Goal: Information Seeking & Learning: Compare options

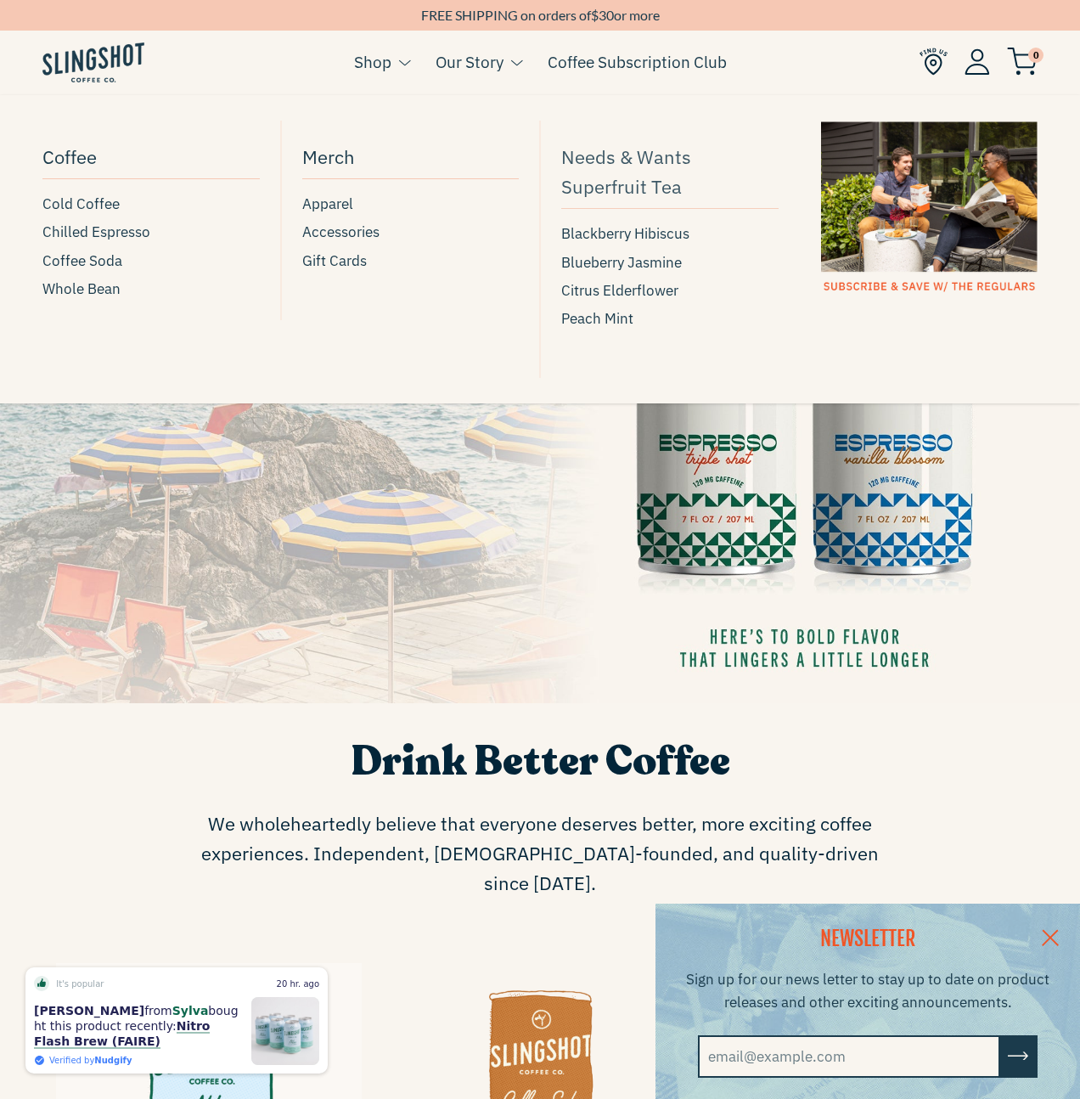
click at [605, 157] on span "Needs & Wants Superfruit Tea" at bounding box center [669, 171] width 217 height 59
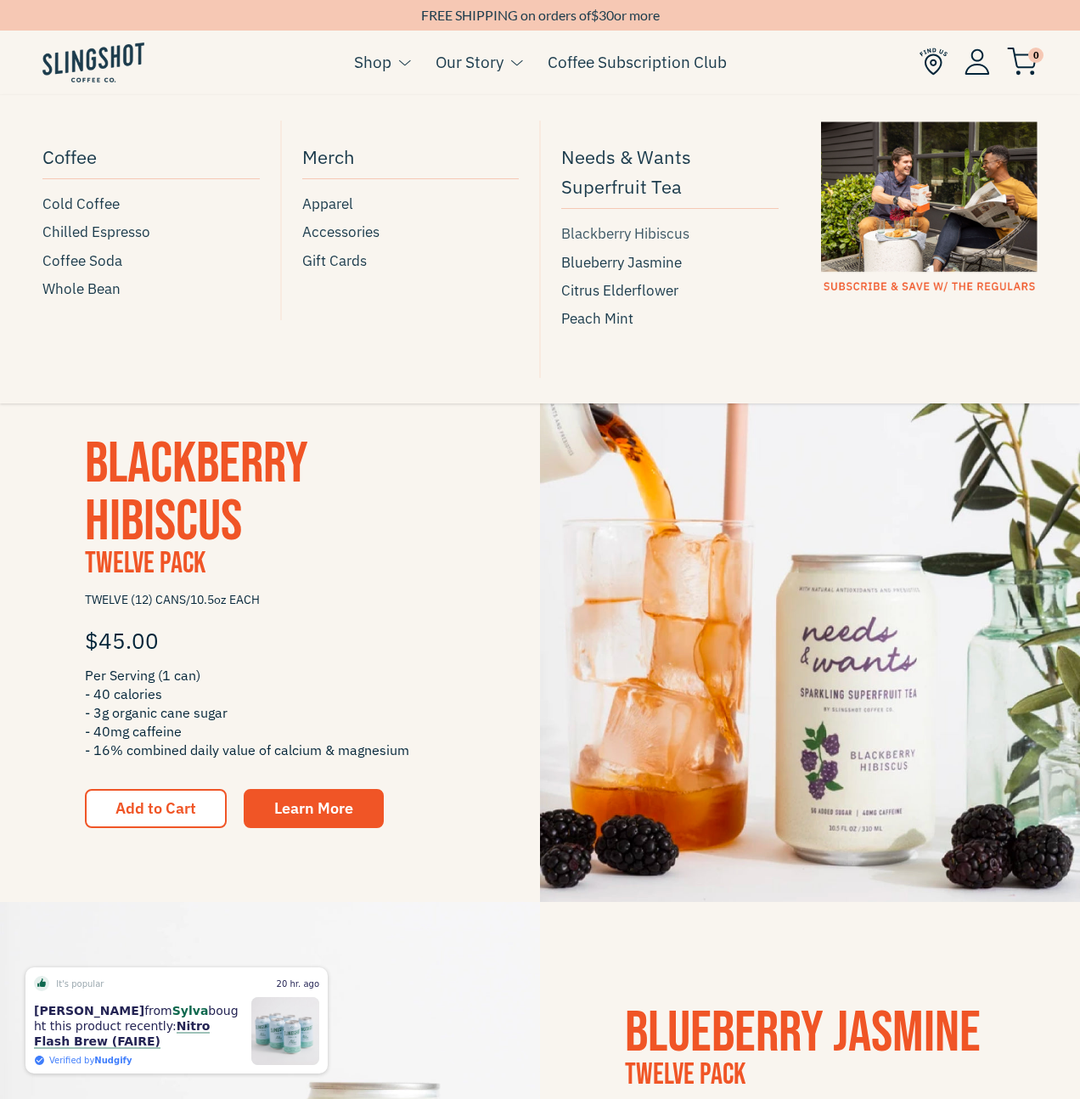
click at [639, 238] on span "Blackberry Hibiscus" at bounding box center [625, 233] width 128 height 23
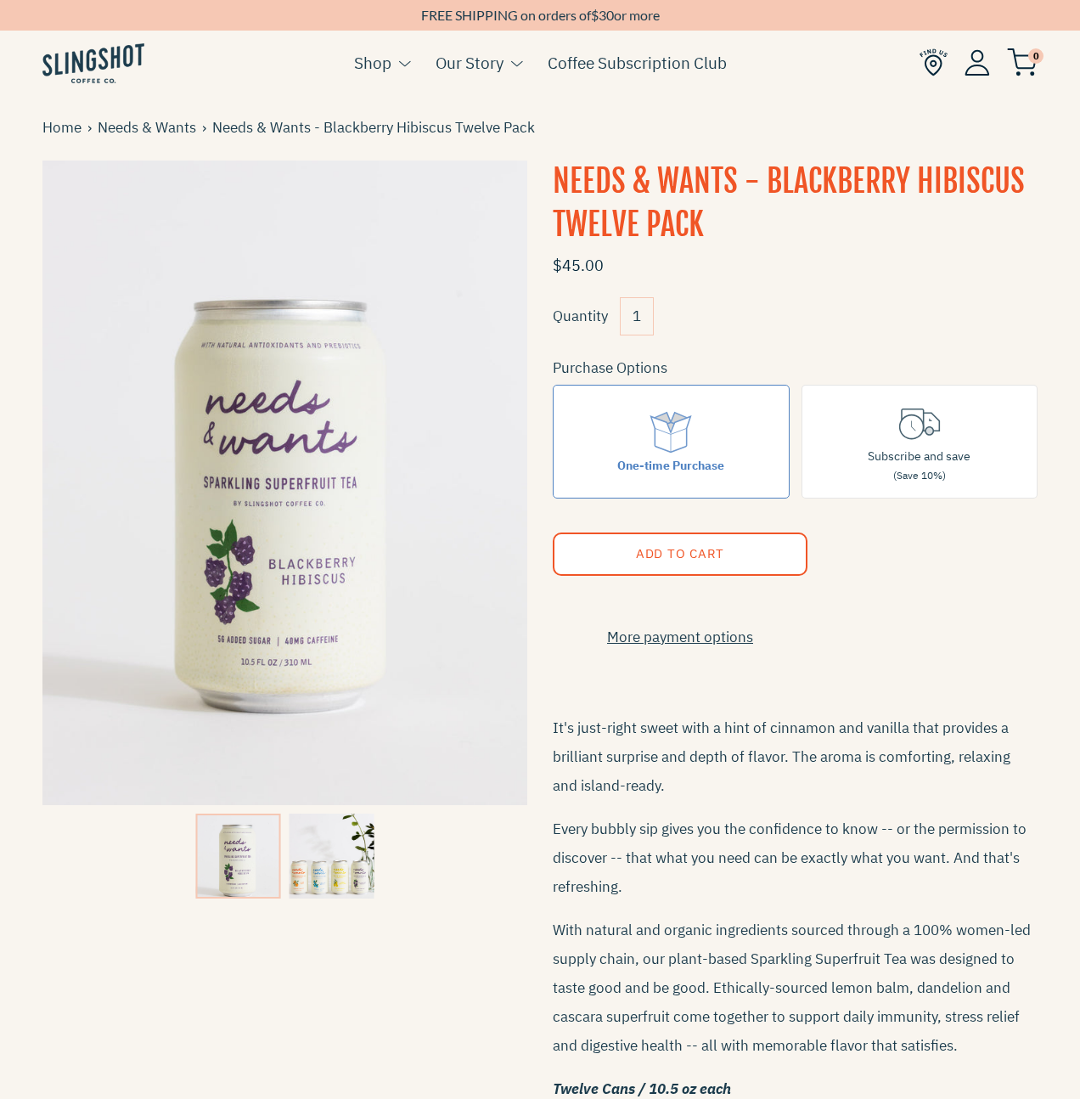
click at [333, 890] on img at bounding box center [331, 855] width 85 height 85
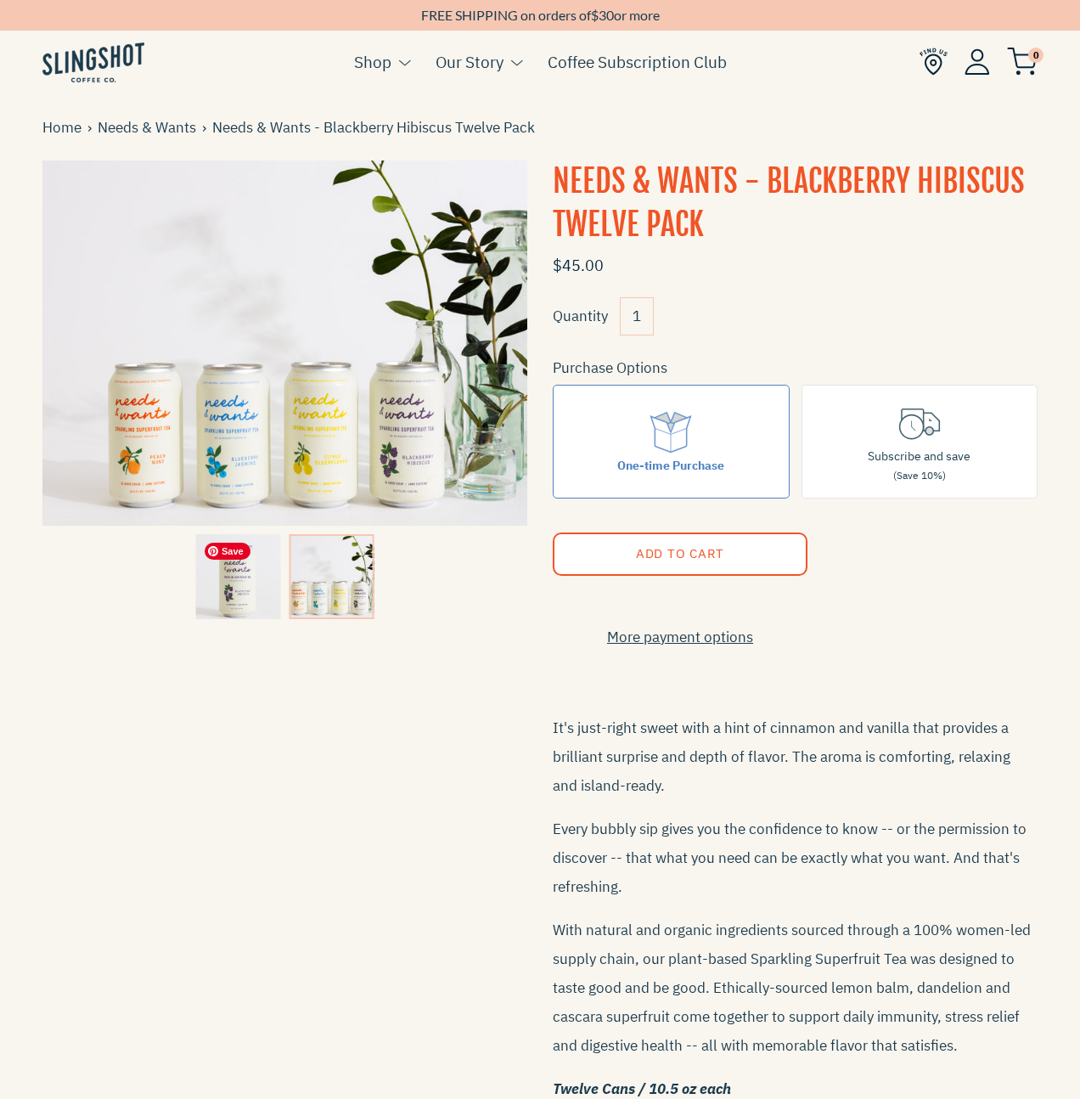
click at [235, 584] on img at bounding box center [238, 576] width 85 height 85
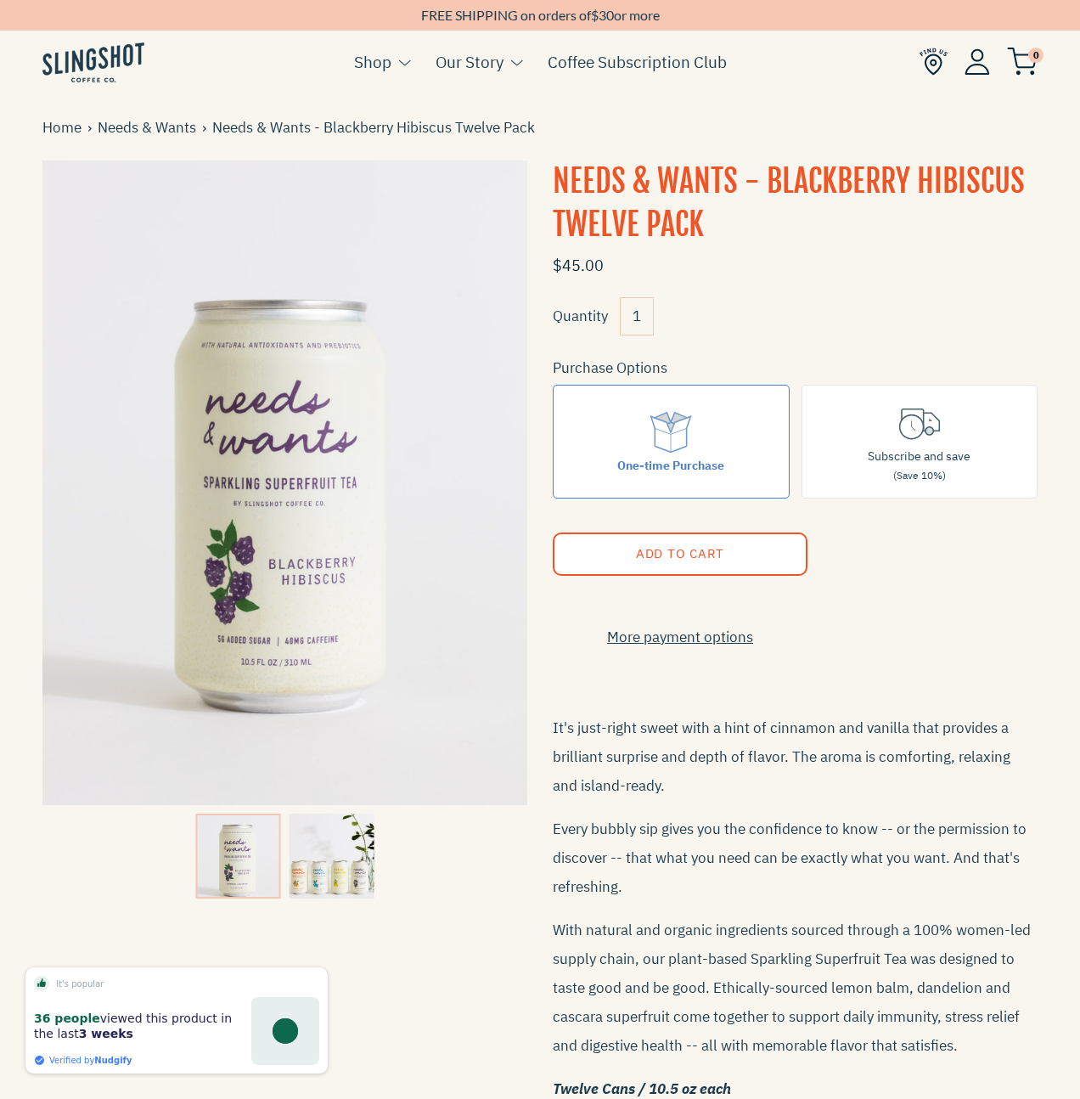
click at [345, 866] on img at bounding box center [331, 855] width 85 height 85
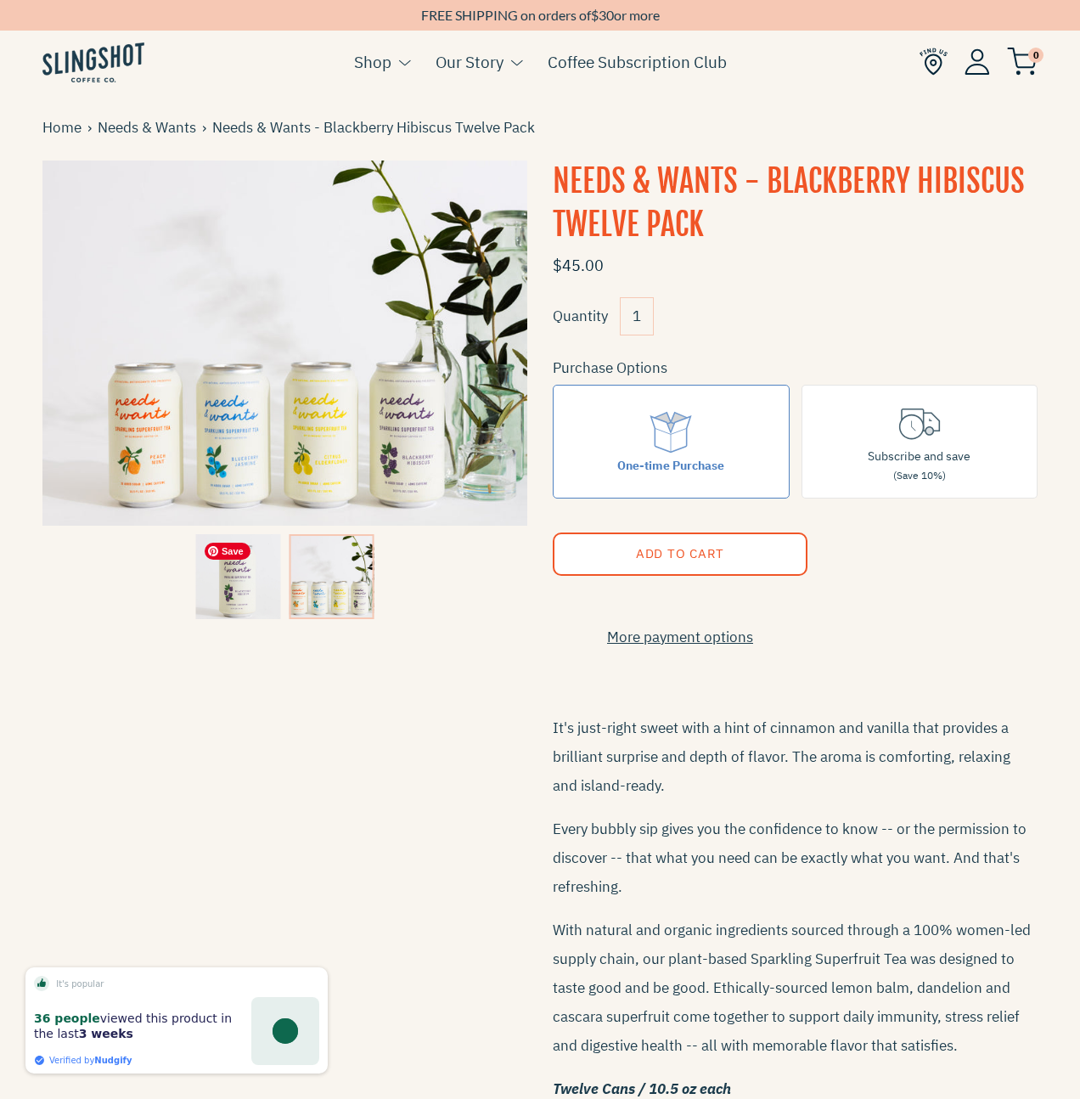
click at [240, 575] on img at bounding box center [238, 576] width 85 height 85
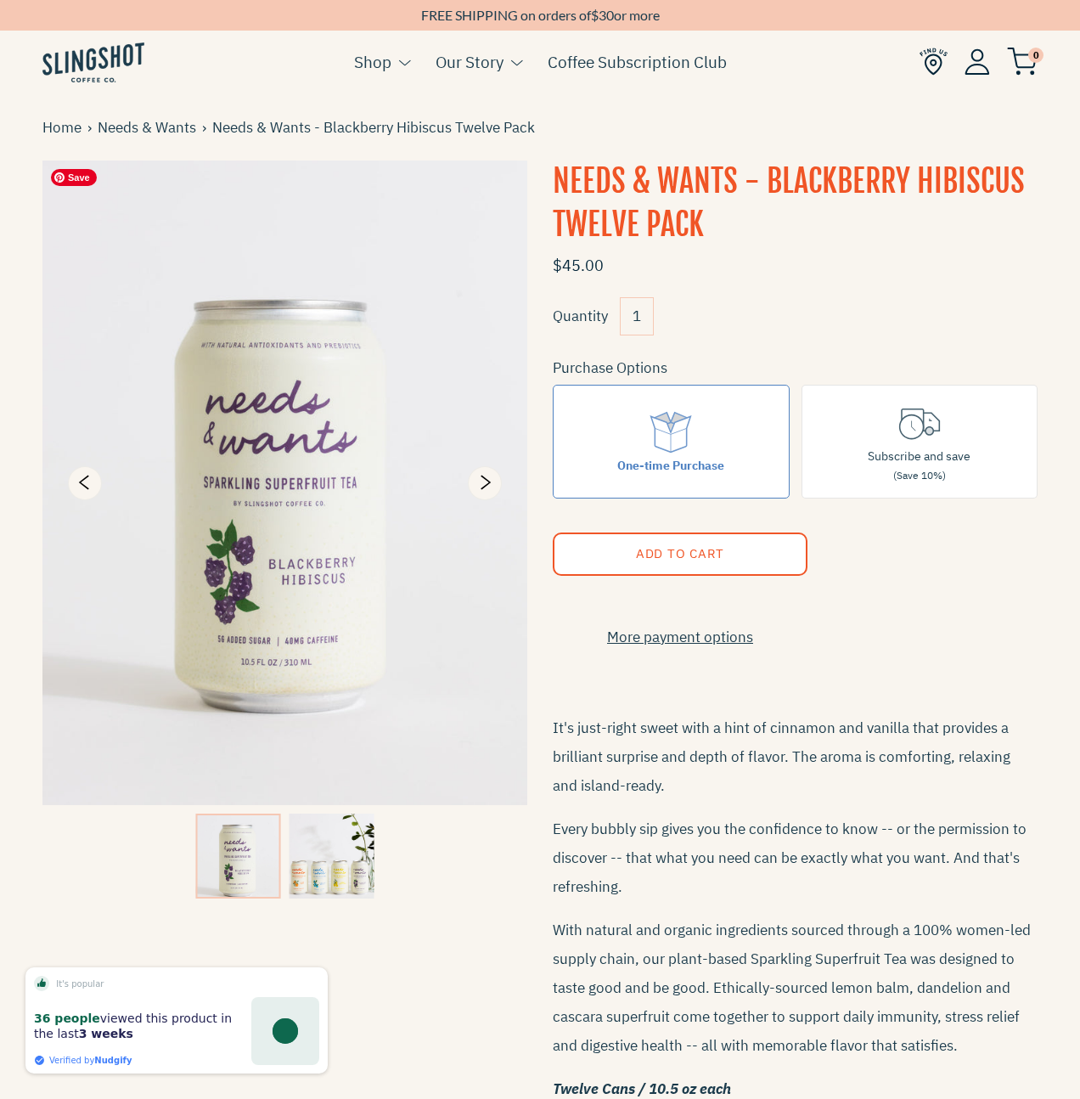
click at [324, 378] on img at bounding box center [284, 482] width 485 height 645
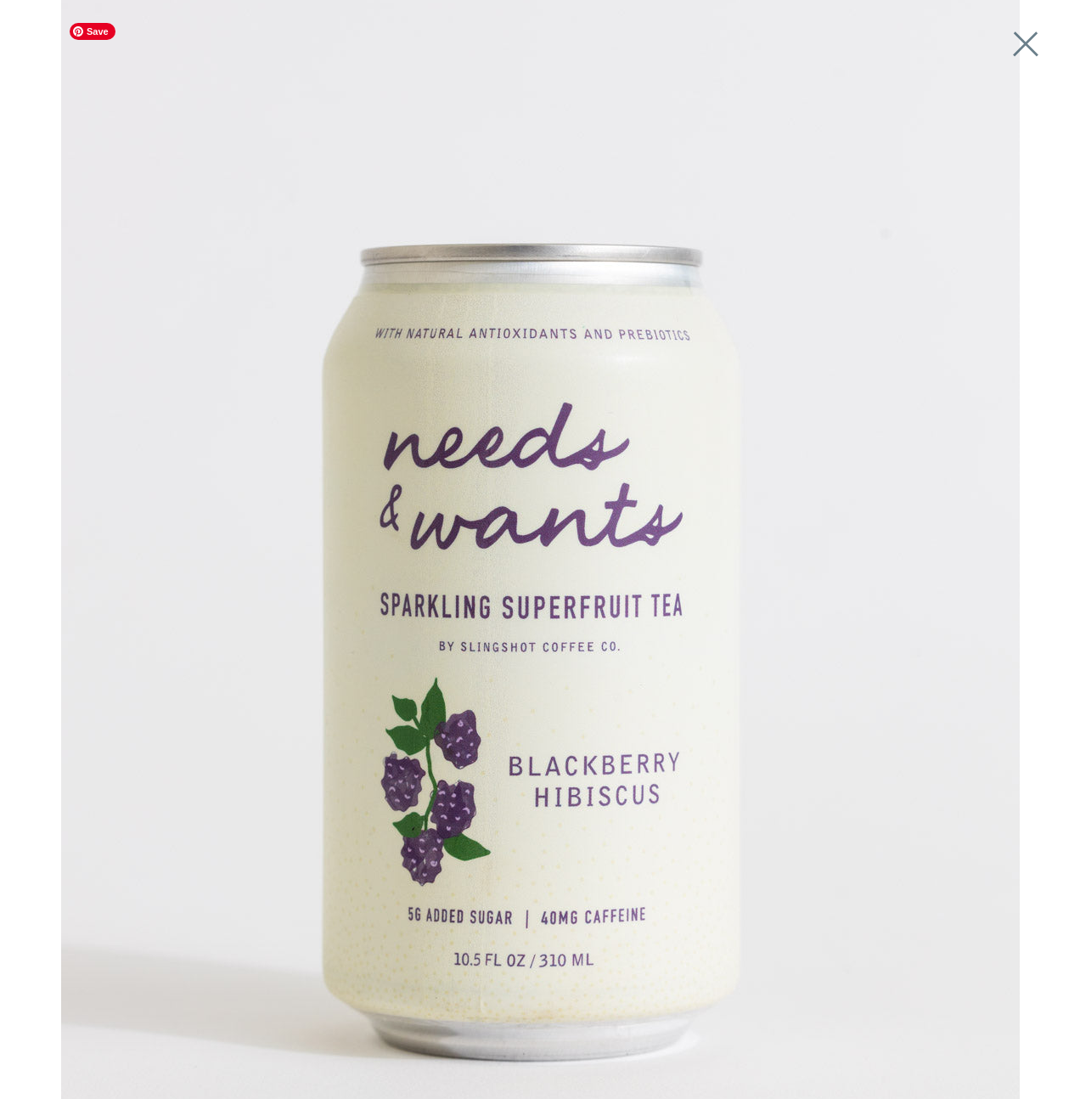
scroll to position [96, 0]
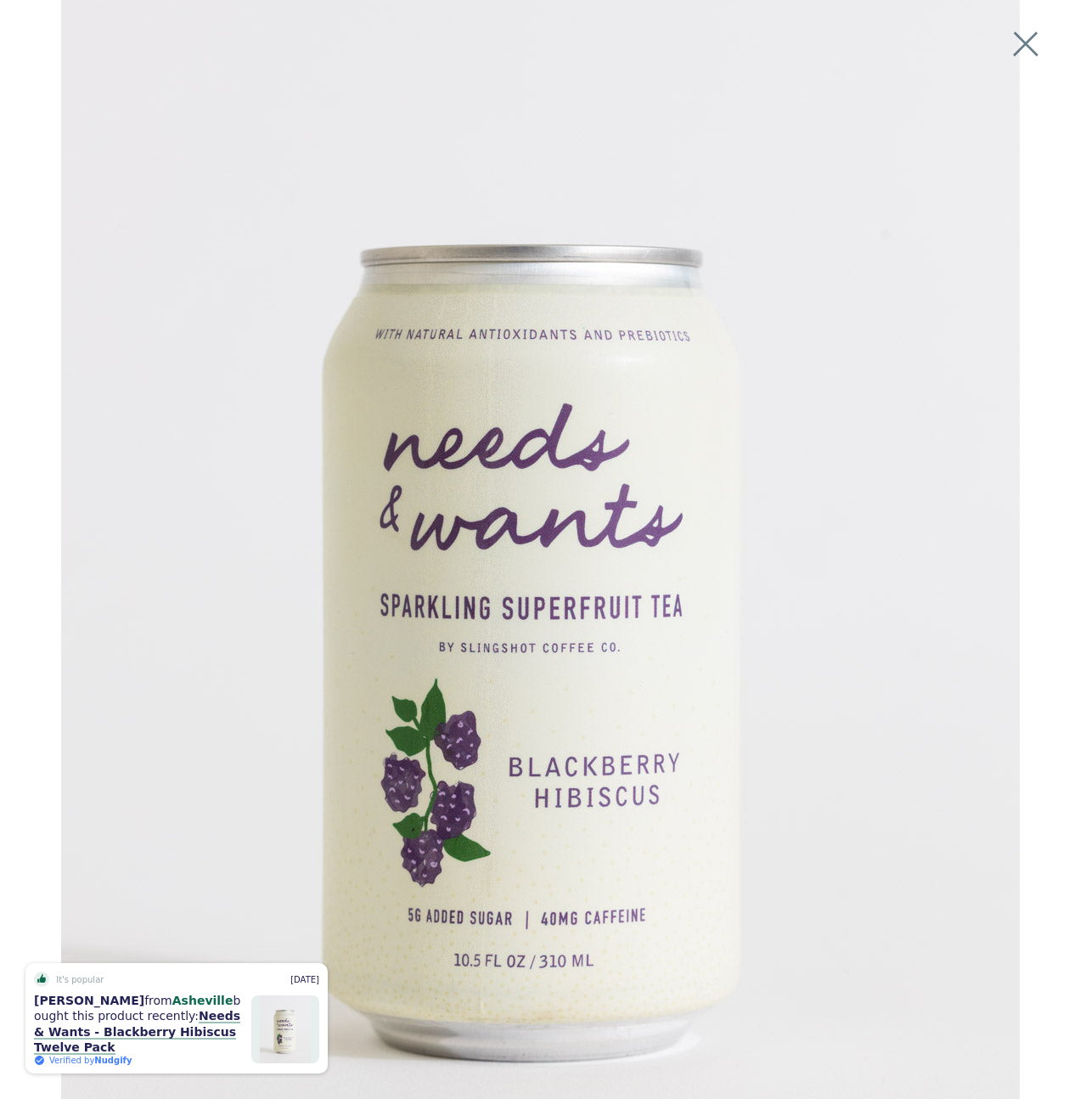
click at [971, 625] on img at bounding box center [540, 606] width 959 height 1376
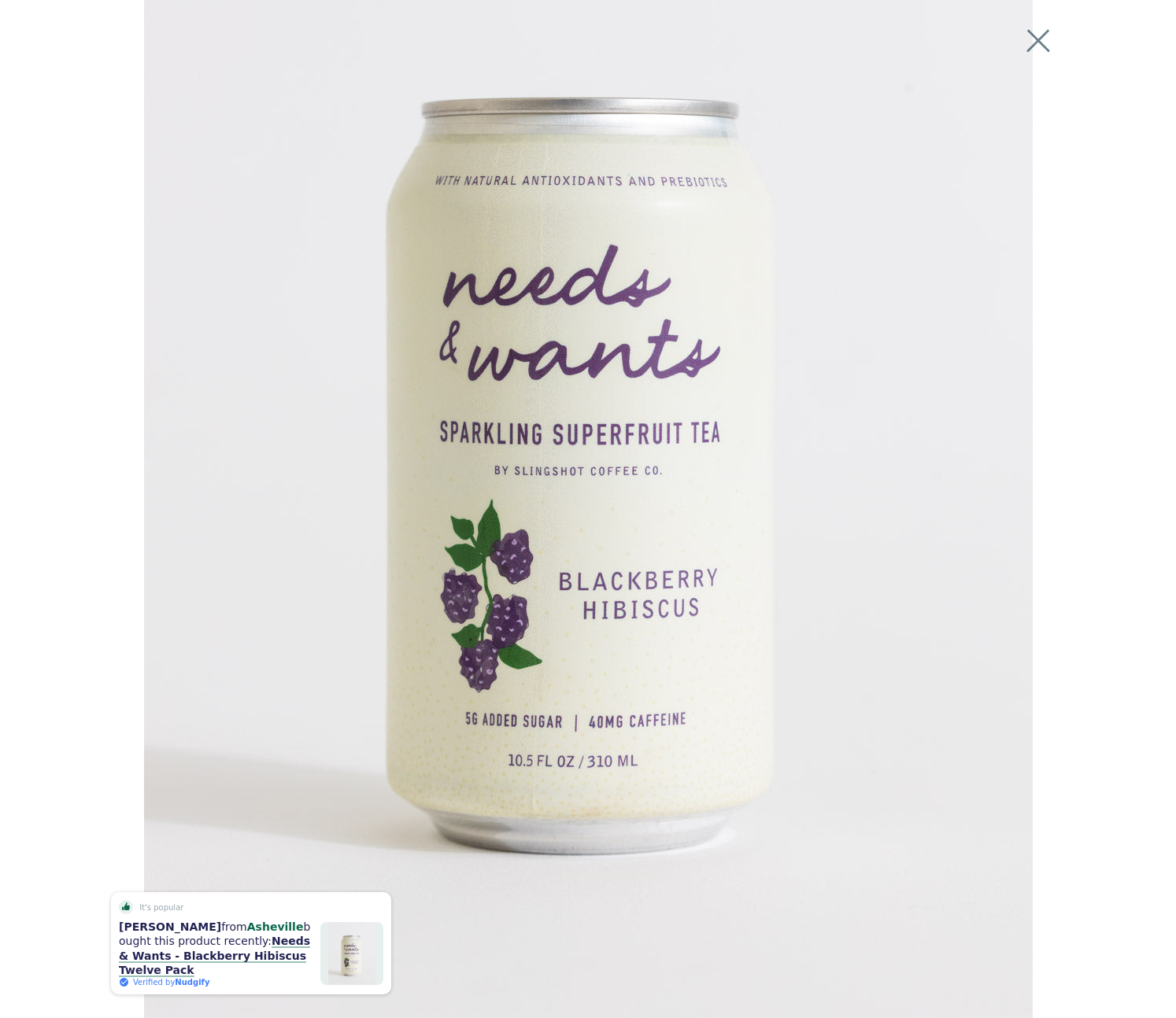
scroll to position [223, 0]
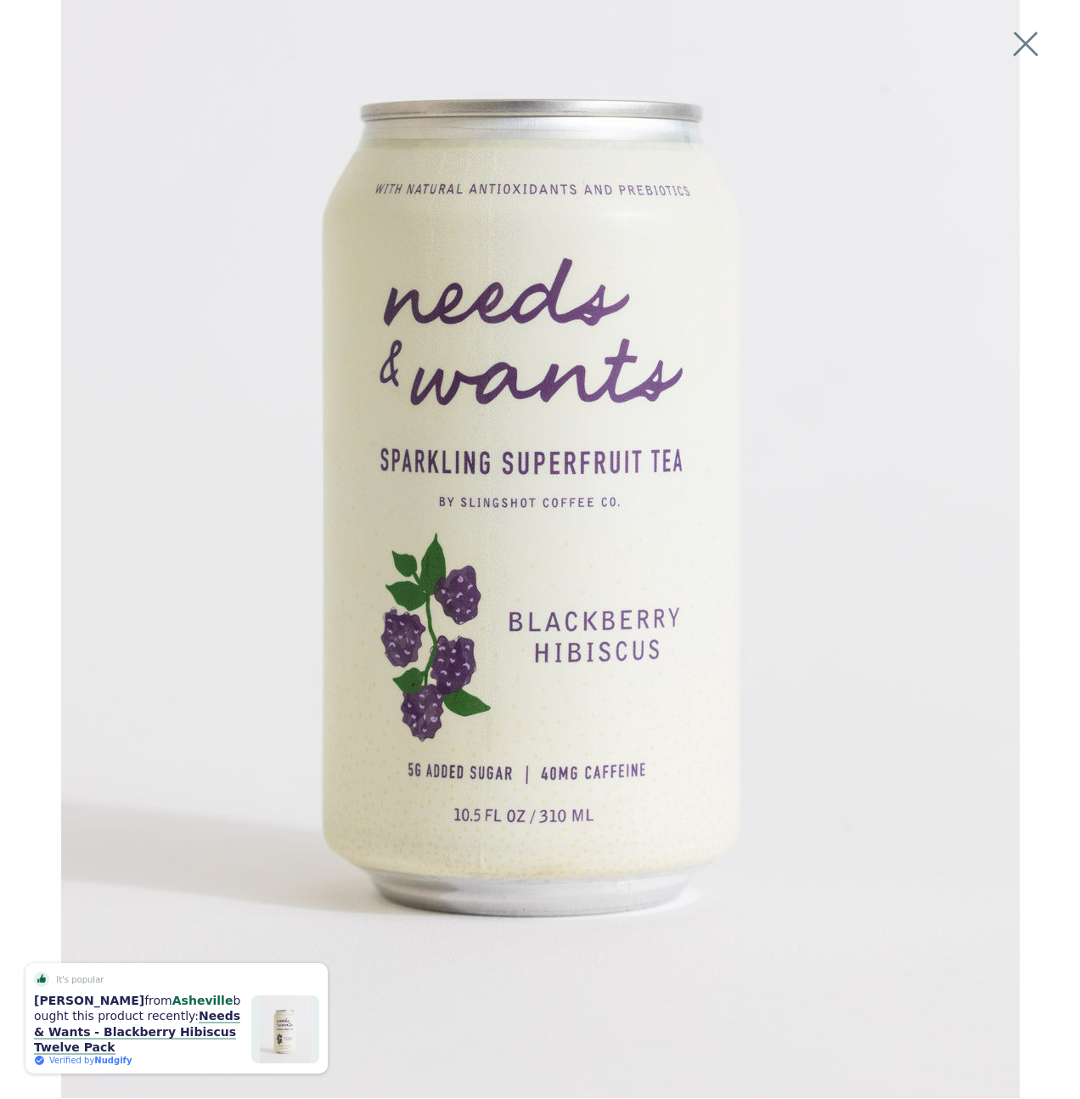
click at [1047, 47] on div at bounding box center [540, 461] width 1027 height 1376
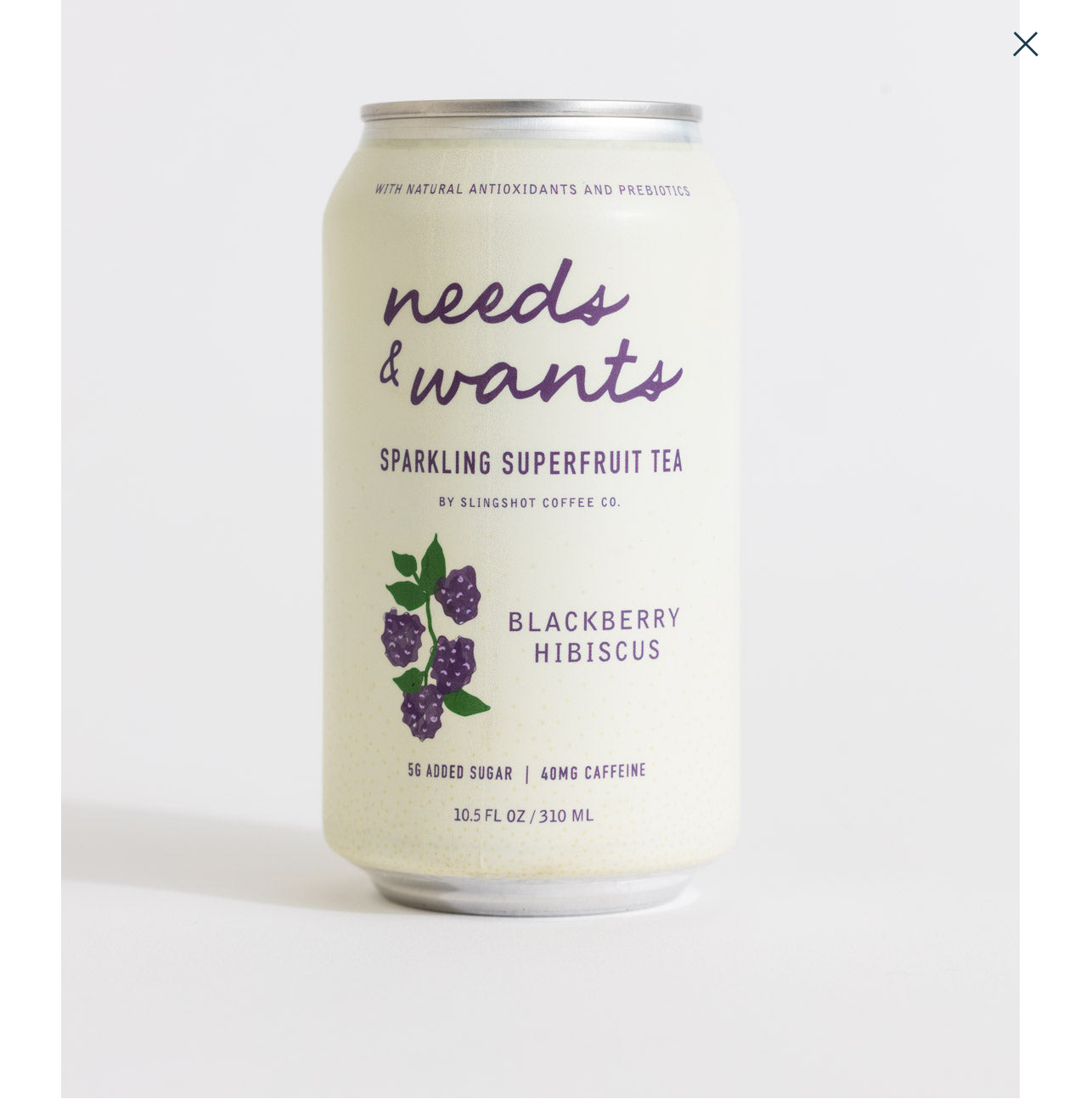
click at [1022, 41] on button at bounding box center [1025, 43] width 37 height 37
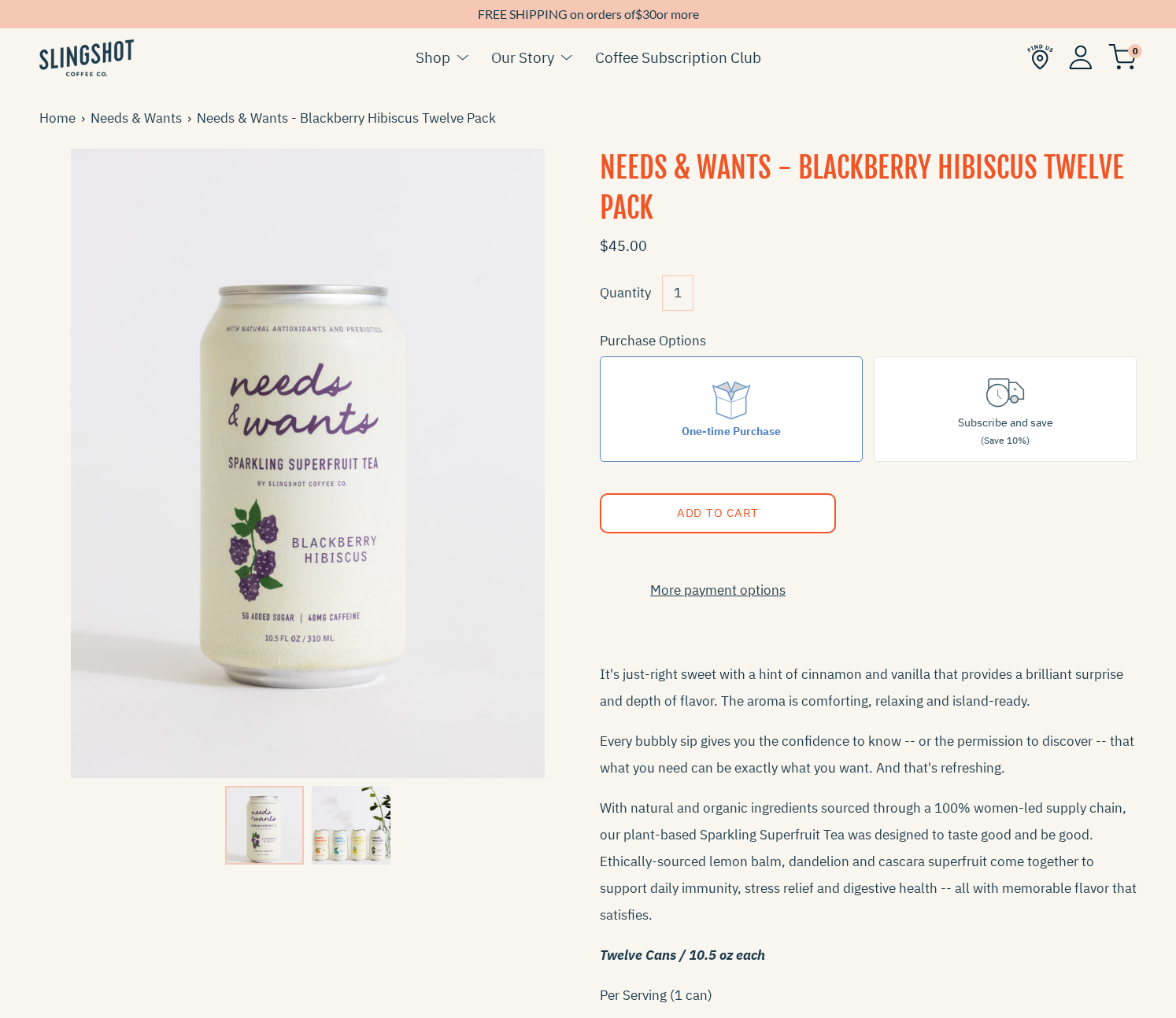
click at [347, 843] on img at bounding box center [350, 824] width 79 height 79
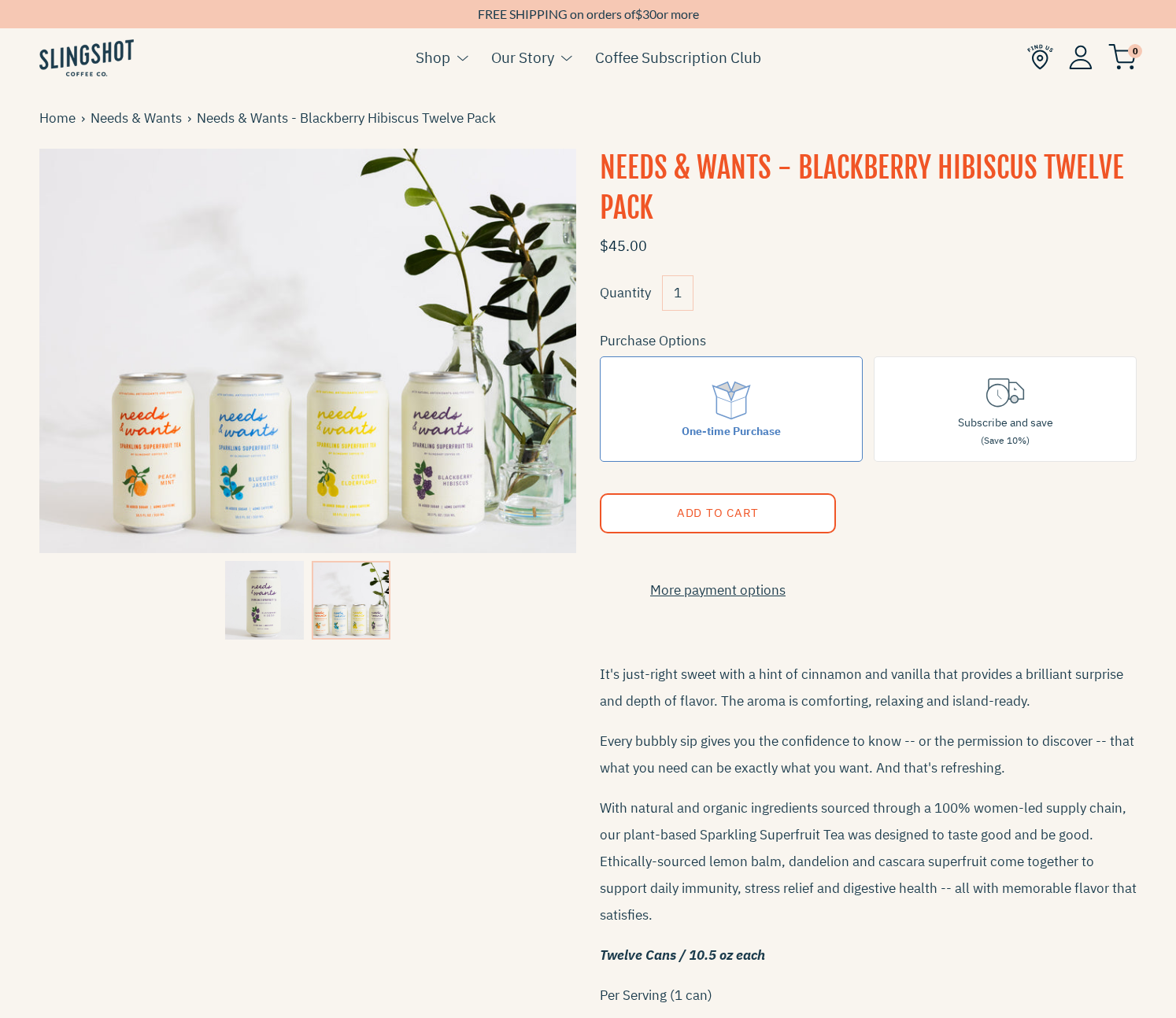
click at [253, 614] on img at bounding box center [264, 599] width 79 height 79
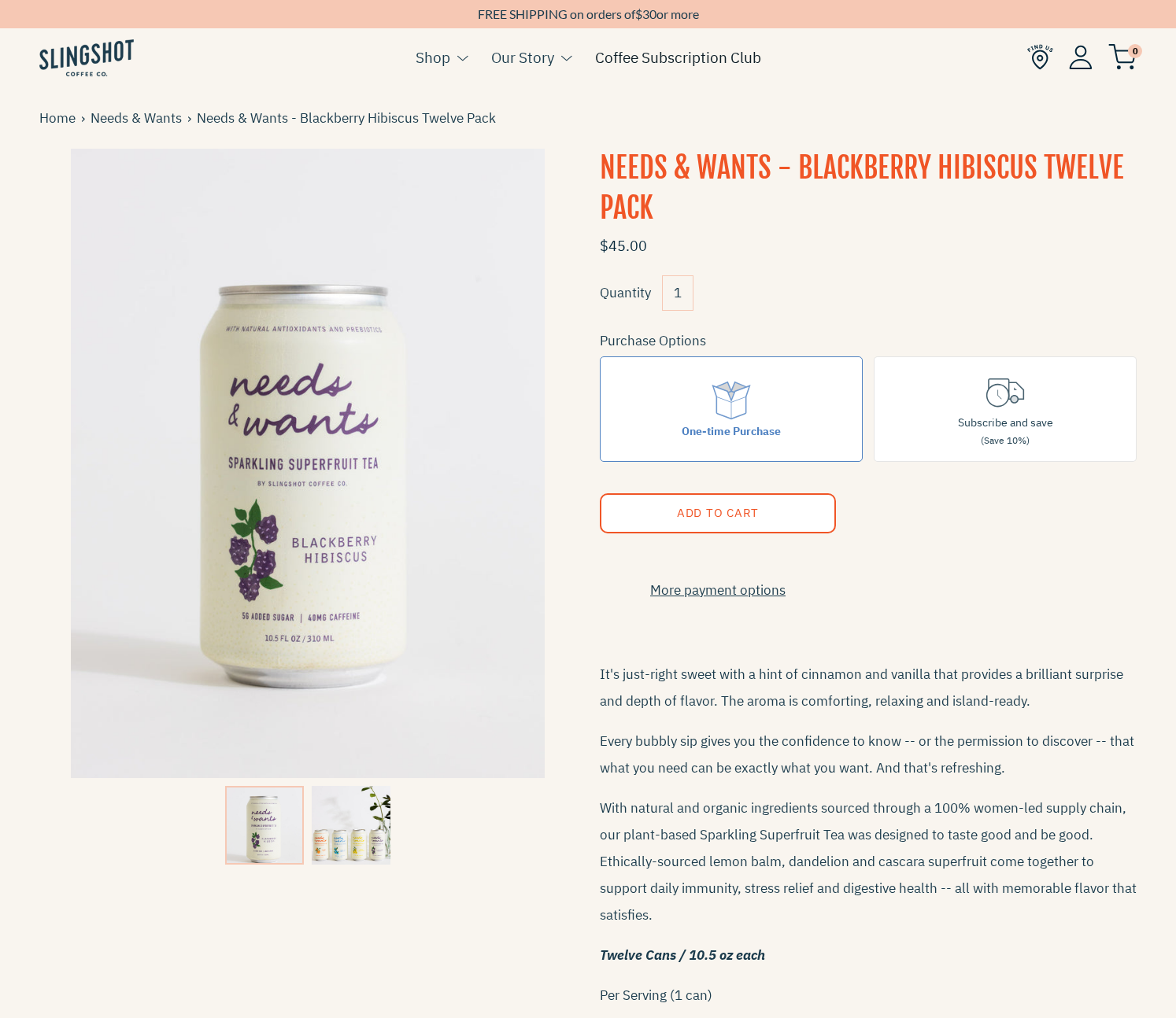
scroll to position [3, 0]
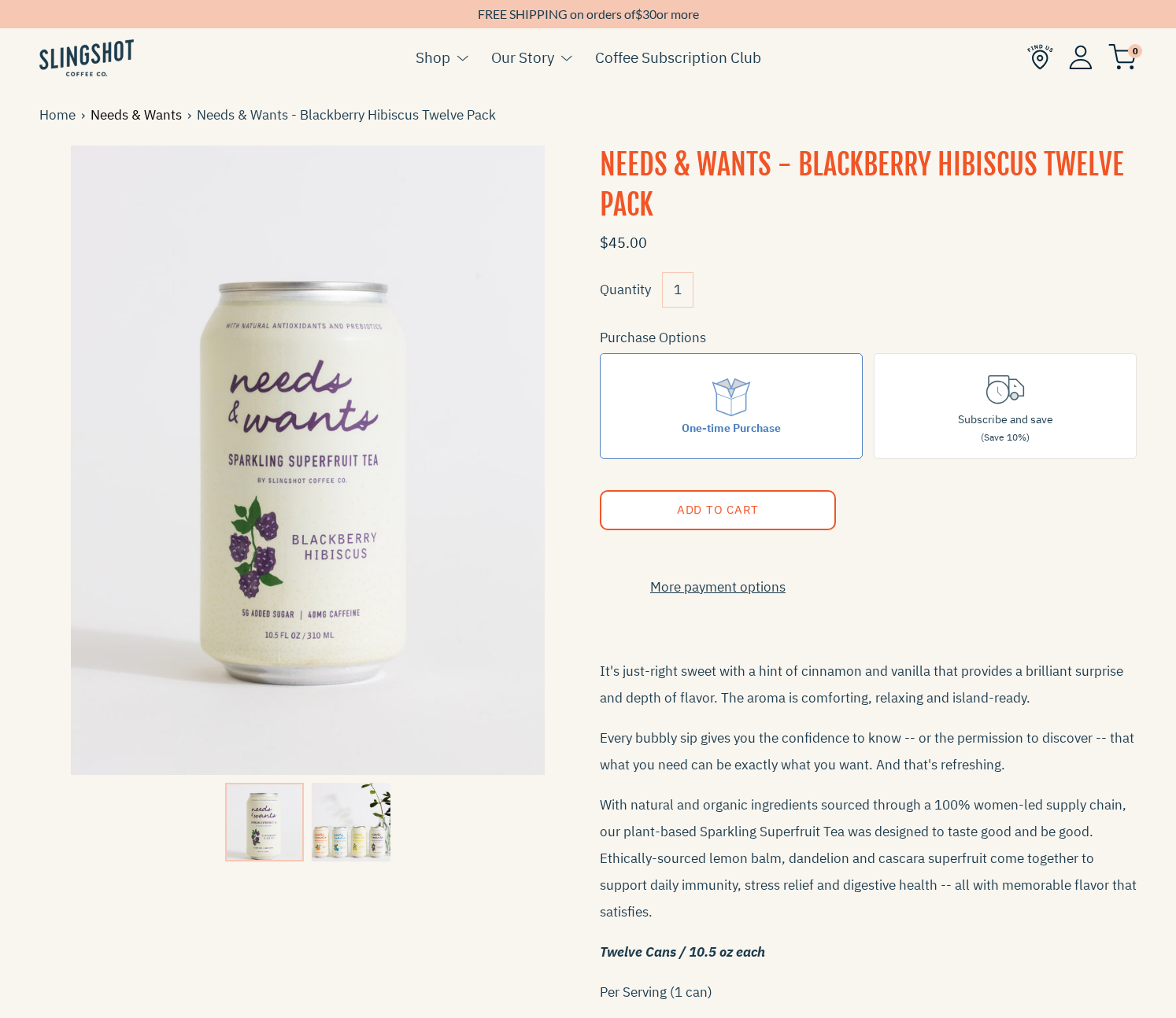
click at [155, 117] on link "Needs & Wants" at bounding box center [139, 115] width 96 height 21
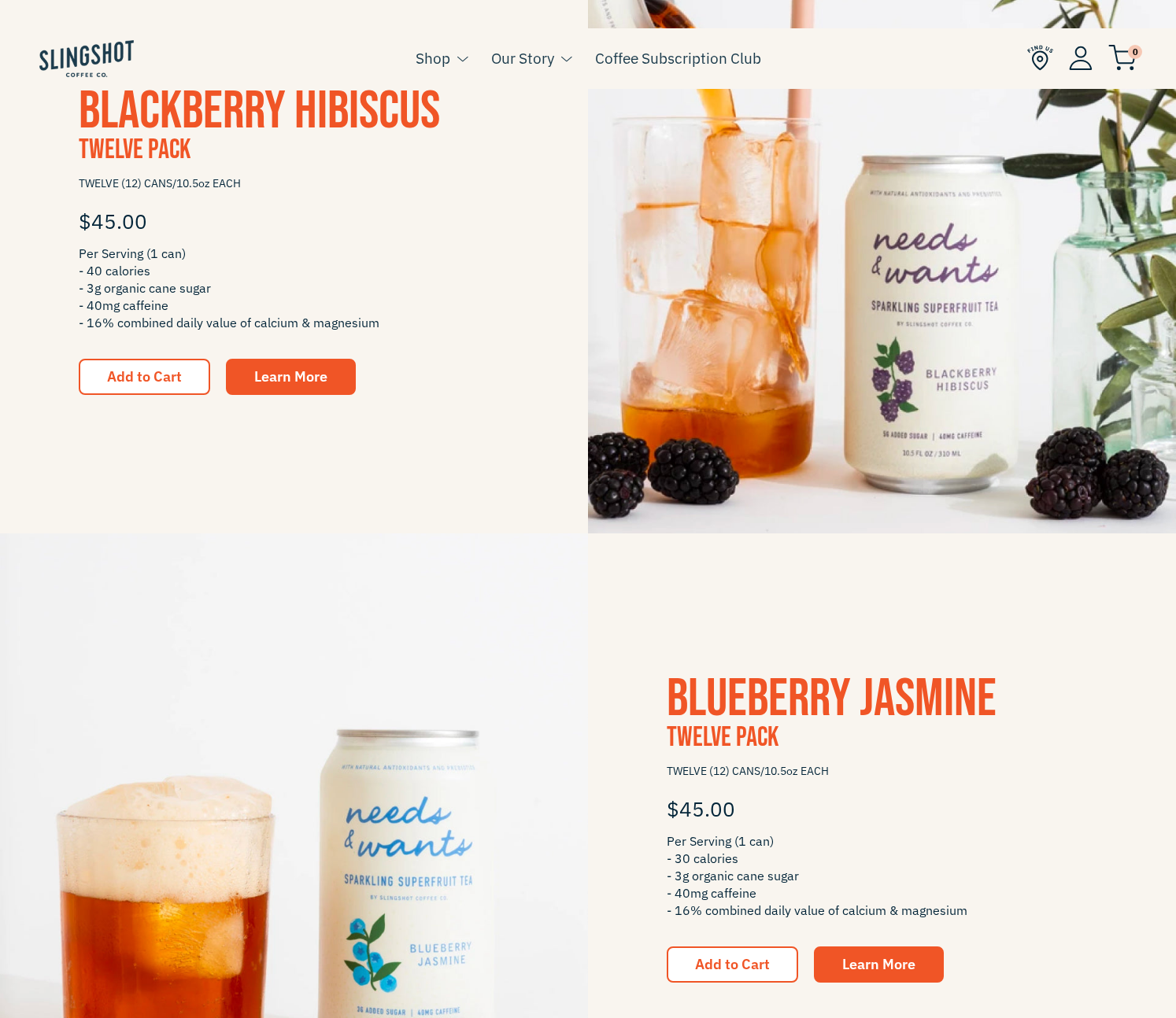
scroll to position [733, 0]
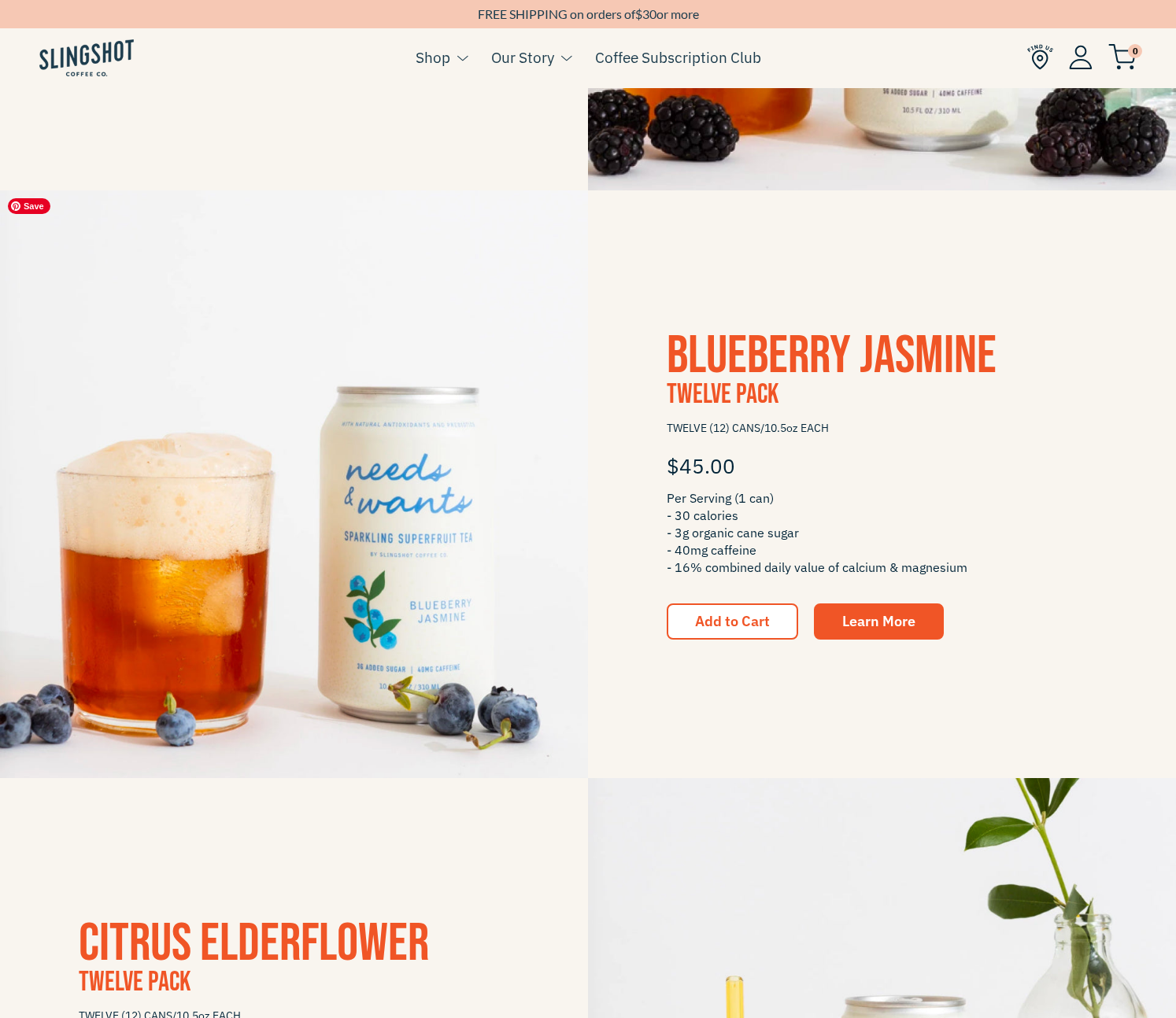
click at [397, 517] on img at bounding box center [294, 484] width 588 height 587
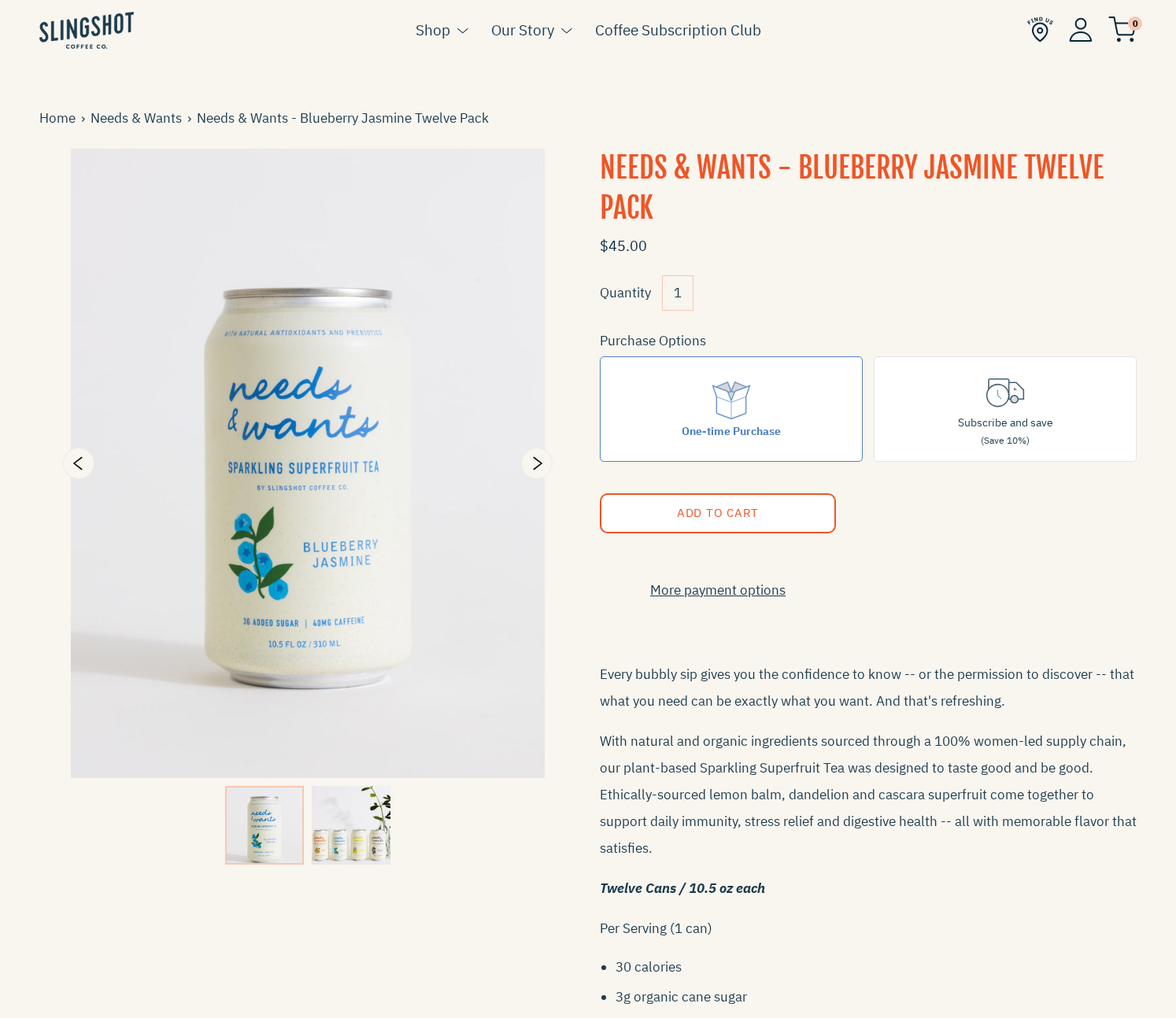
scroll to position [3, 0]
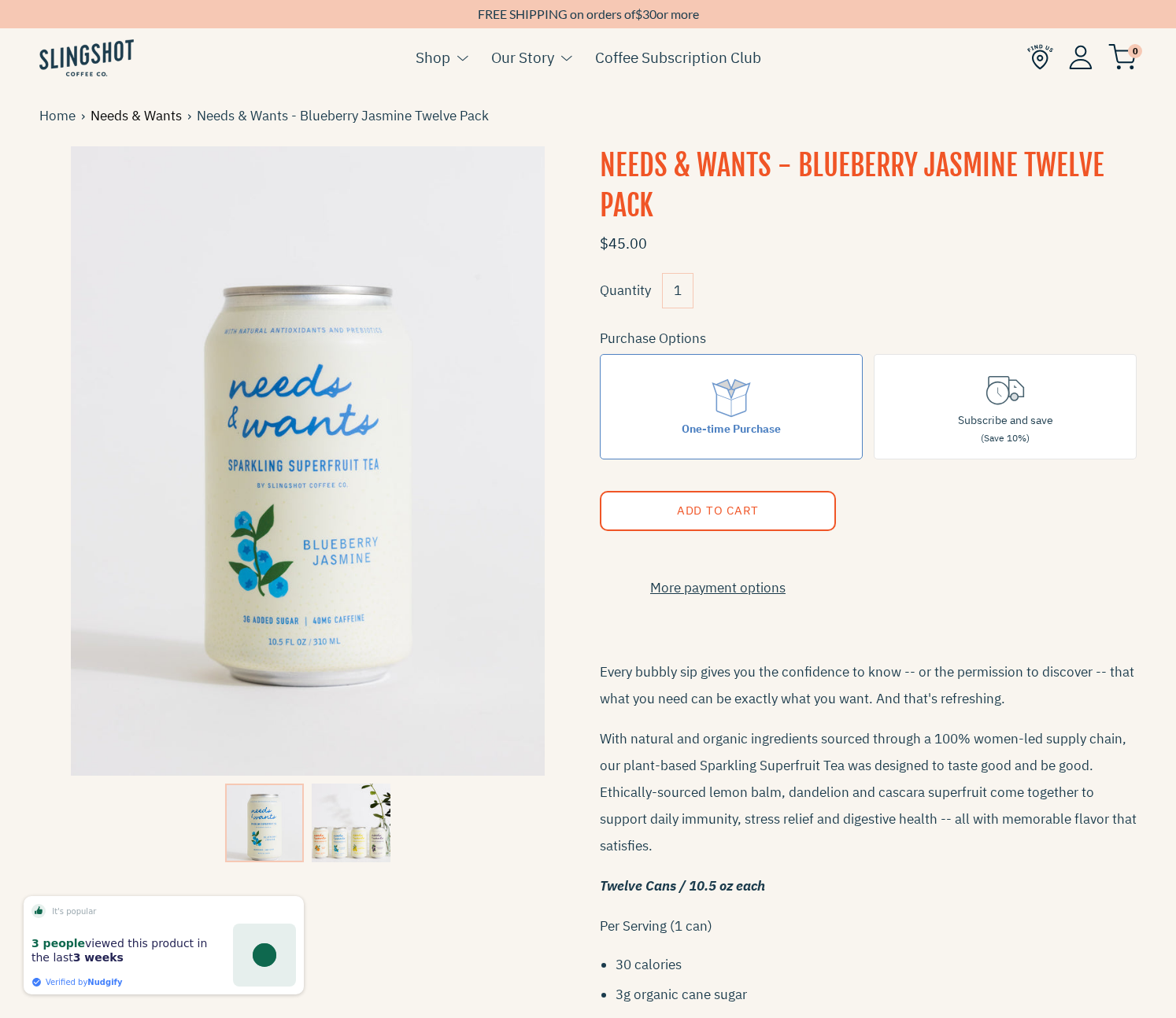
click at [159, 118] on link "Needs & Wants" at bounding box center [139, 116] width 96 height 21
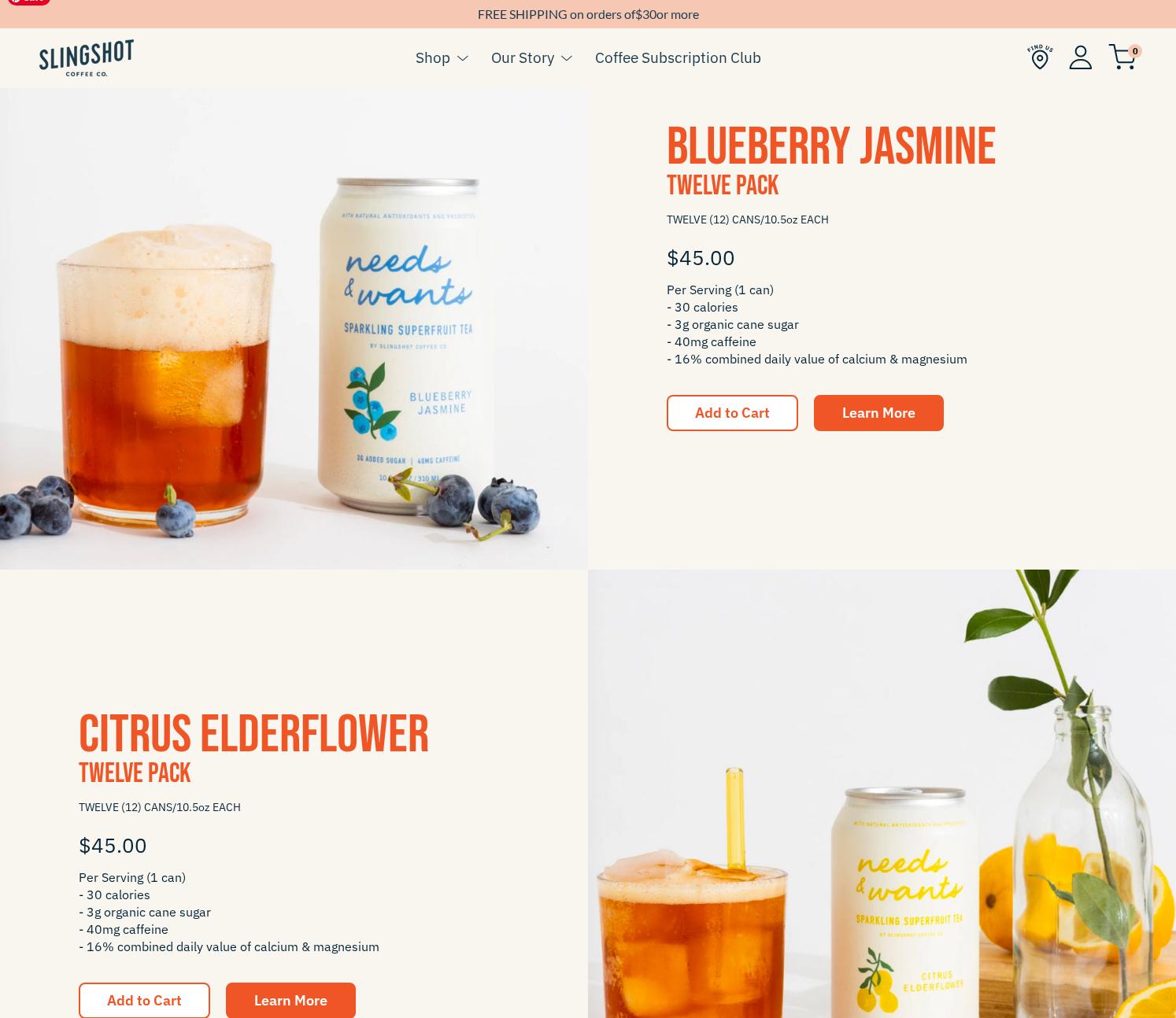
scroll to position [1023, 0]
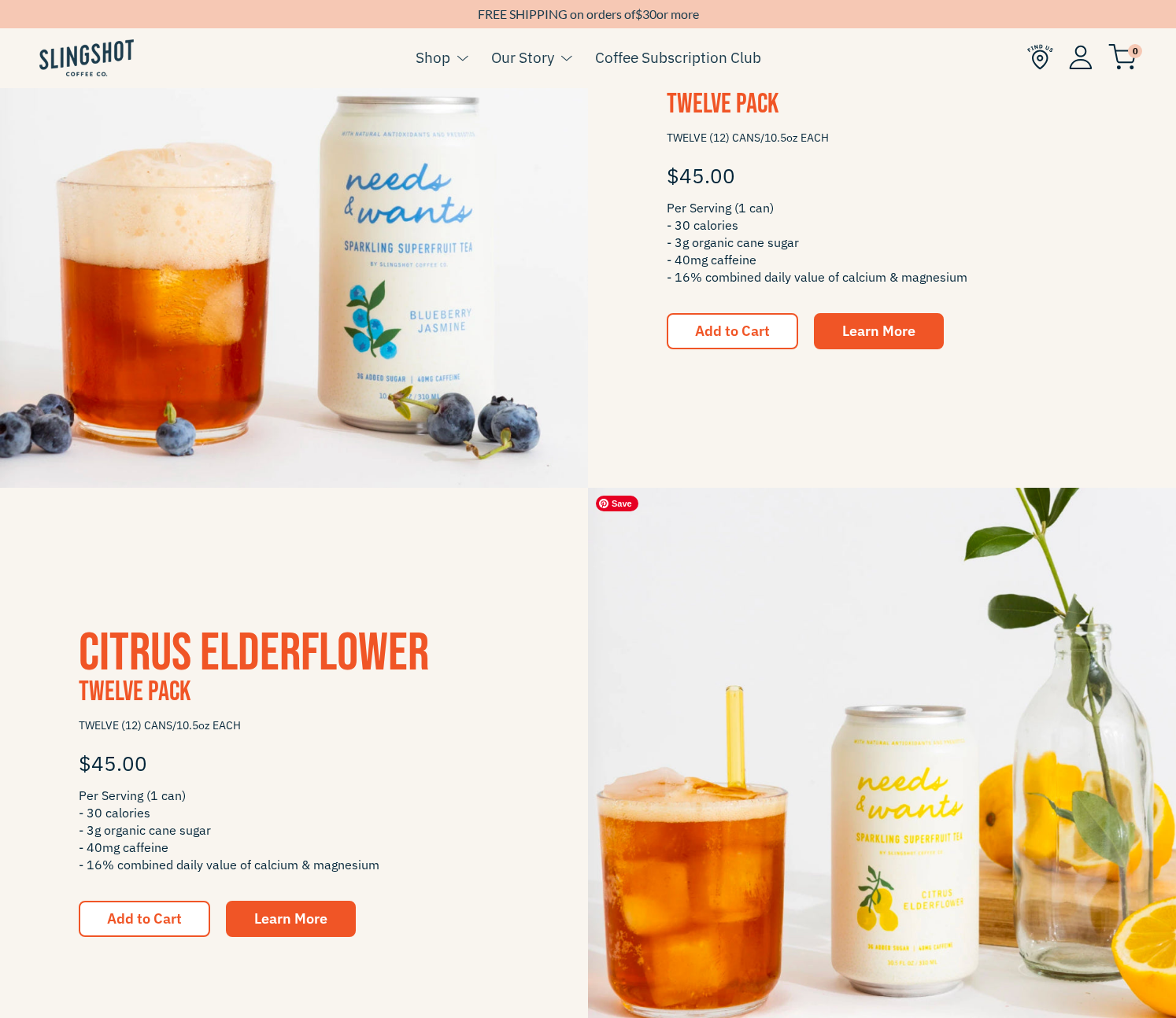
click at [897, 739] on img at bounding box center [881, 781] width 588 height 587
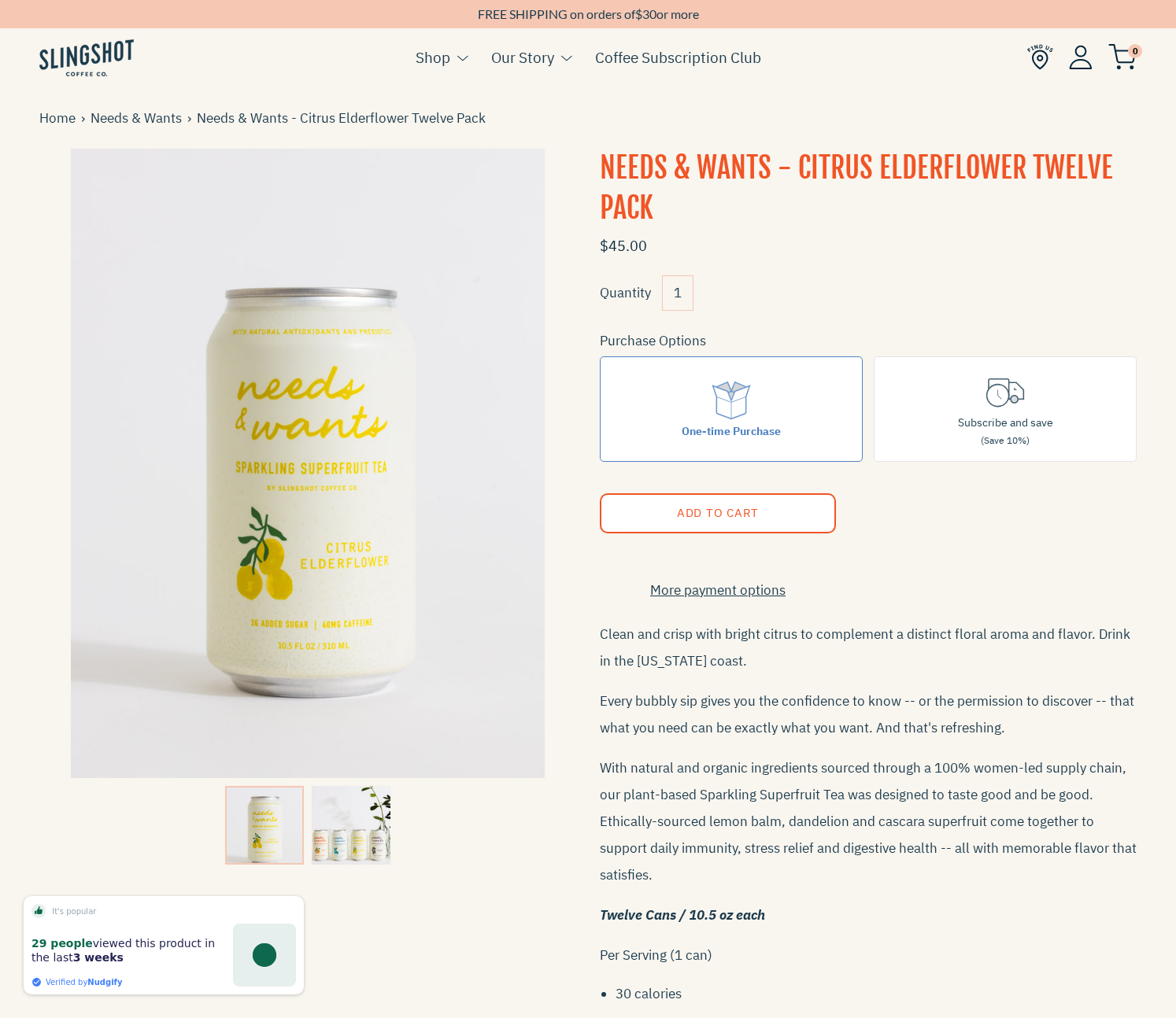
click at [388, 843] on img at bounding box center [350, 824] width 79 height 79
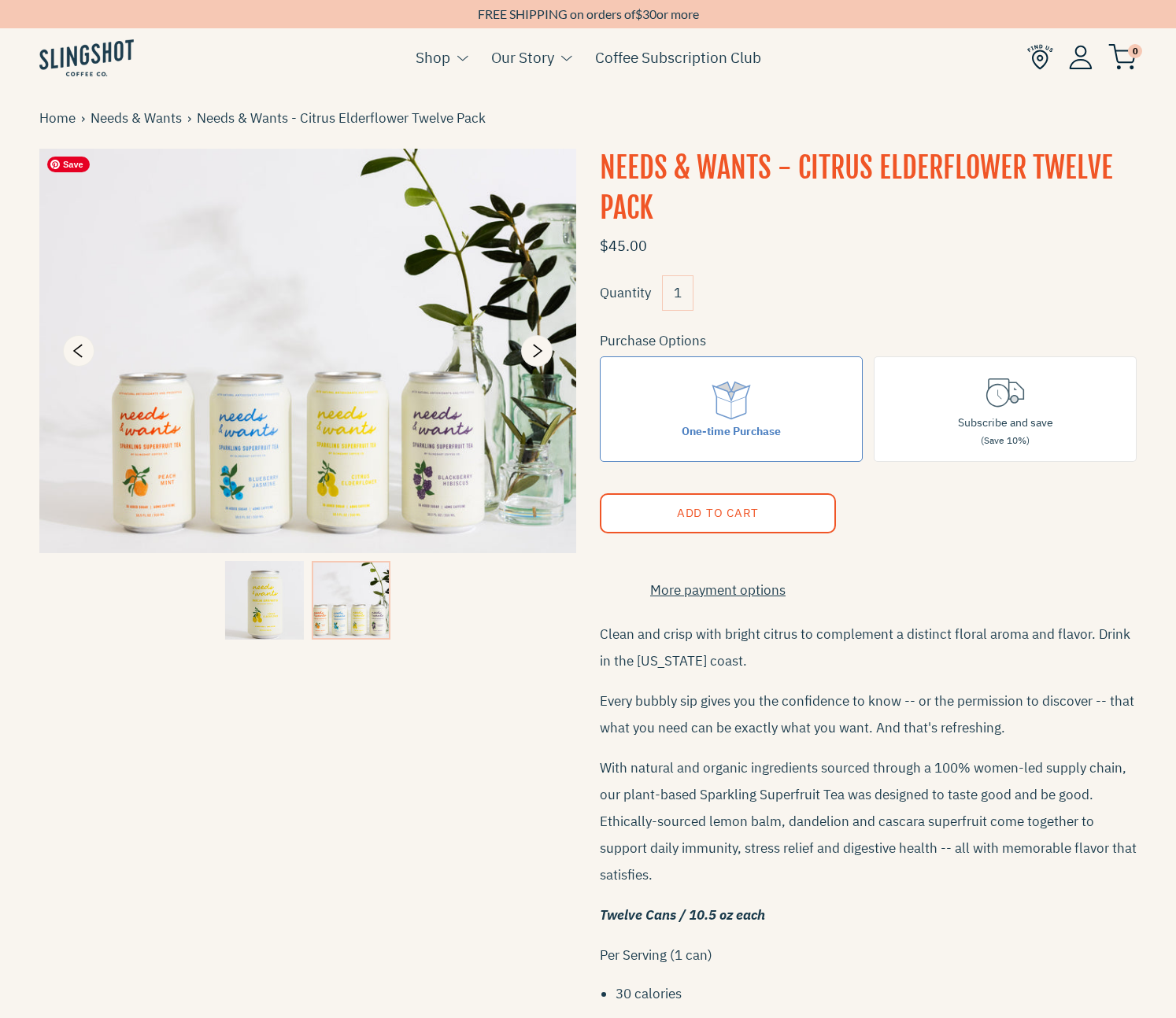
click at [132, 462] on img at bounding box center [307, 350] width 537 height 404
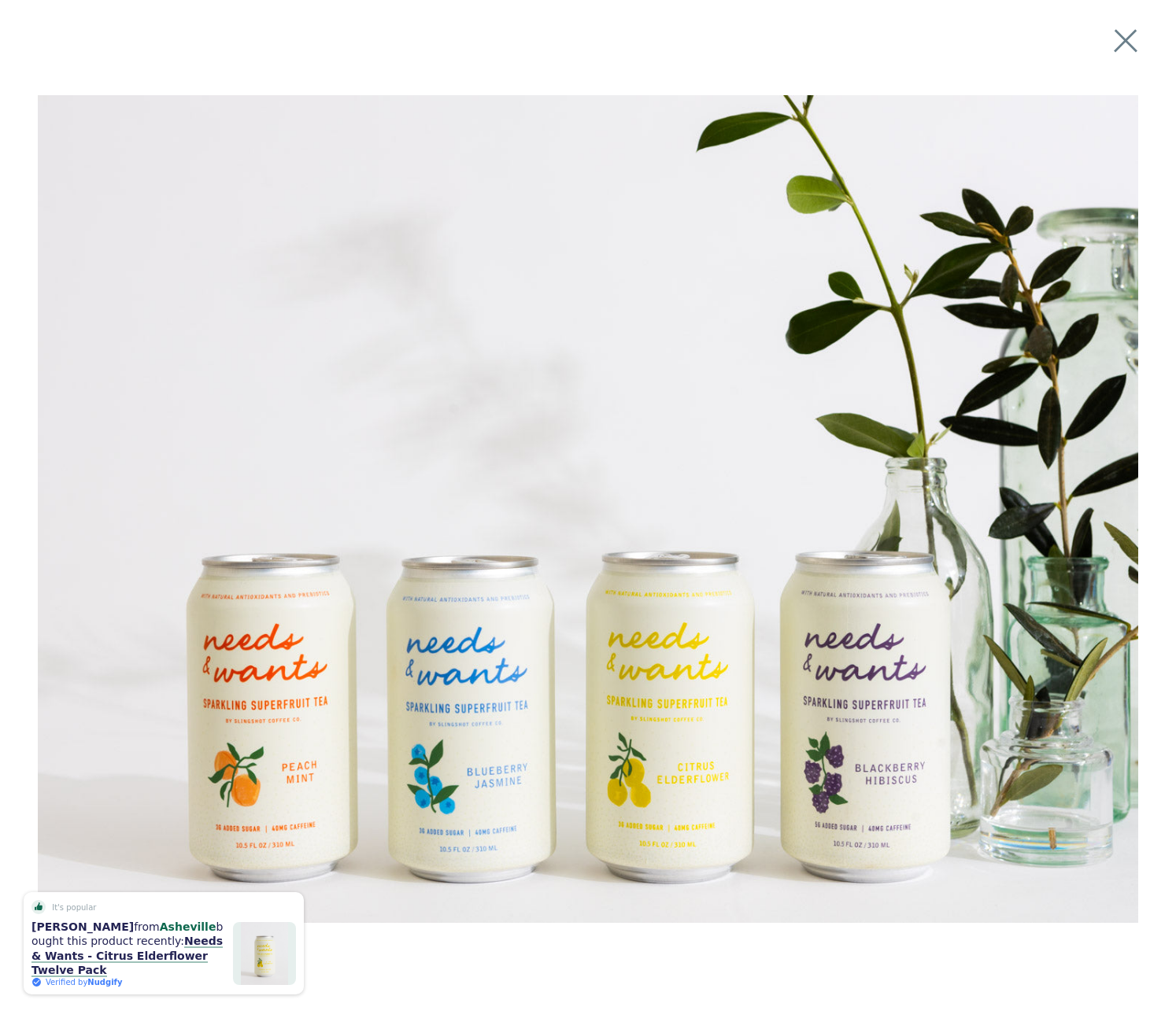
click at [1133, 19] on div "Loading..." at bounding box center [588, 509] width 1176 height 1018
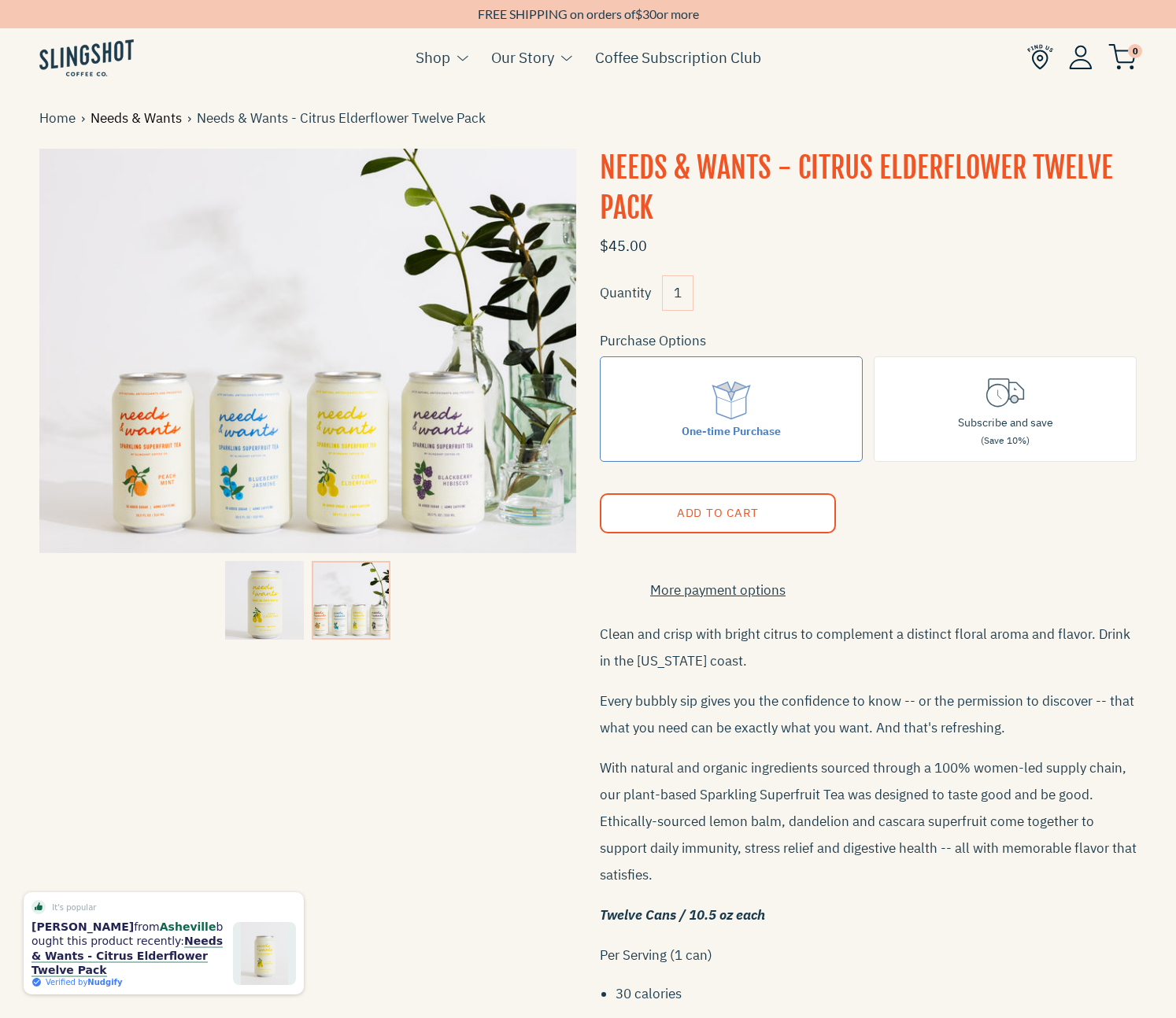
click at [151, 111] on link "Needs & Wants" at bounding box center [139, 118] width 96 height 21
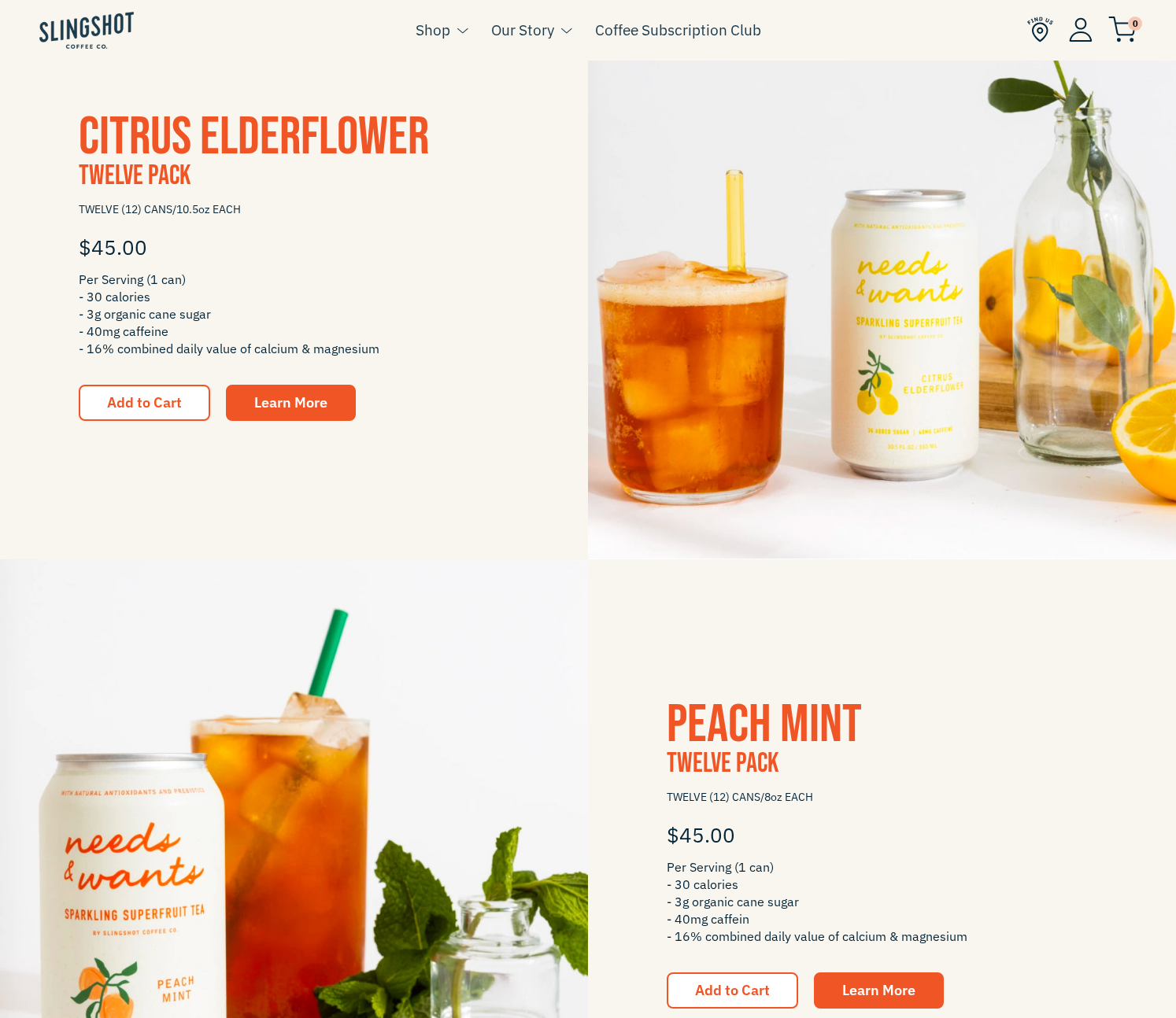
scroll to position [1838, 0]
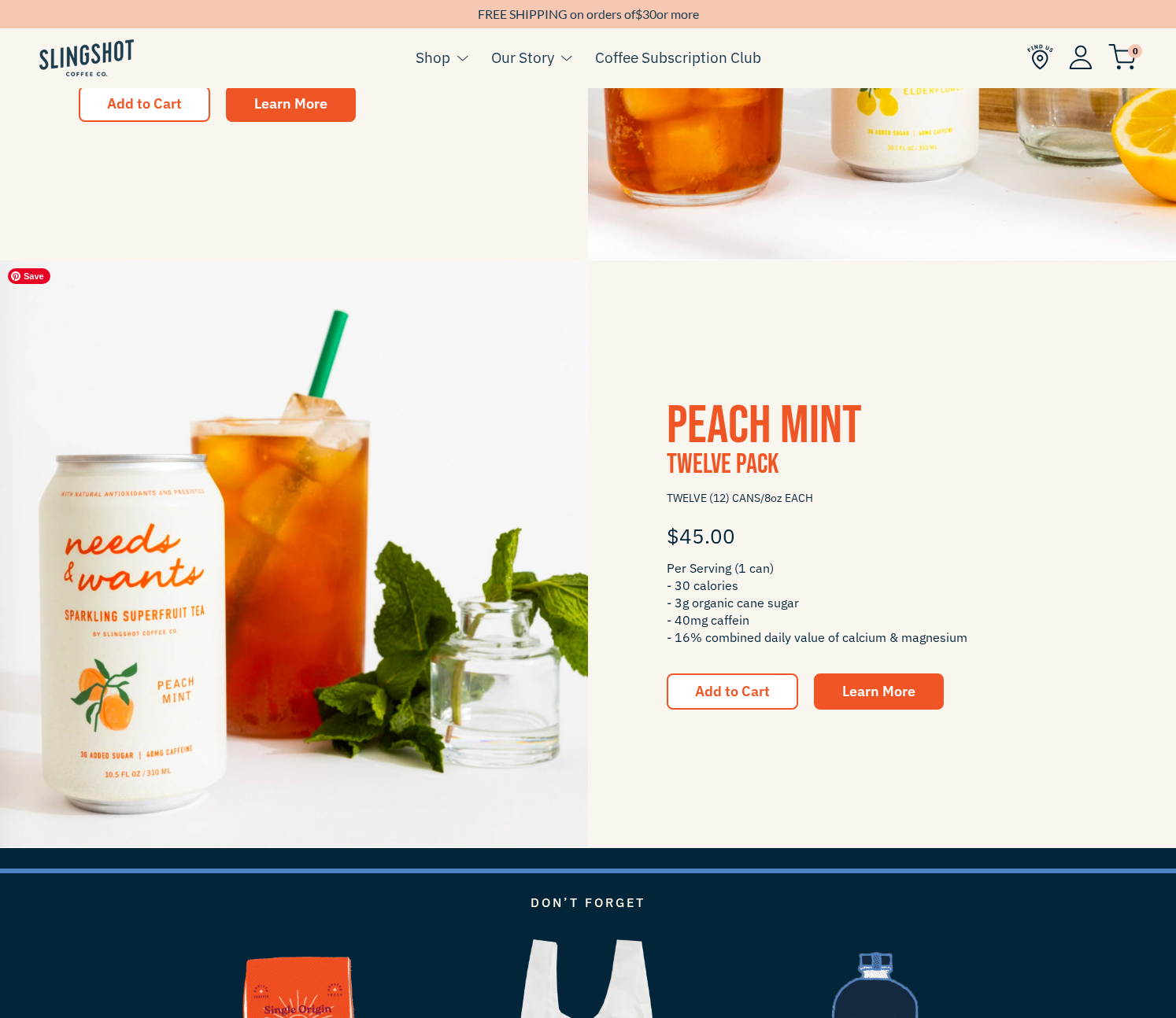
click at [304, 625] on img at bounding box center [294, 554] width 588 height 587
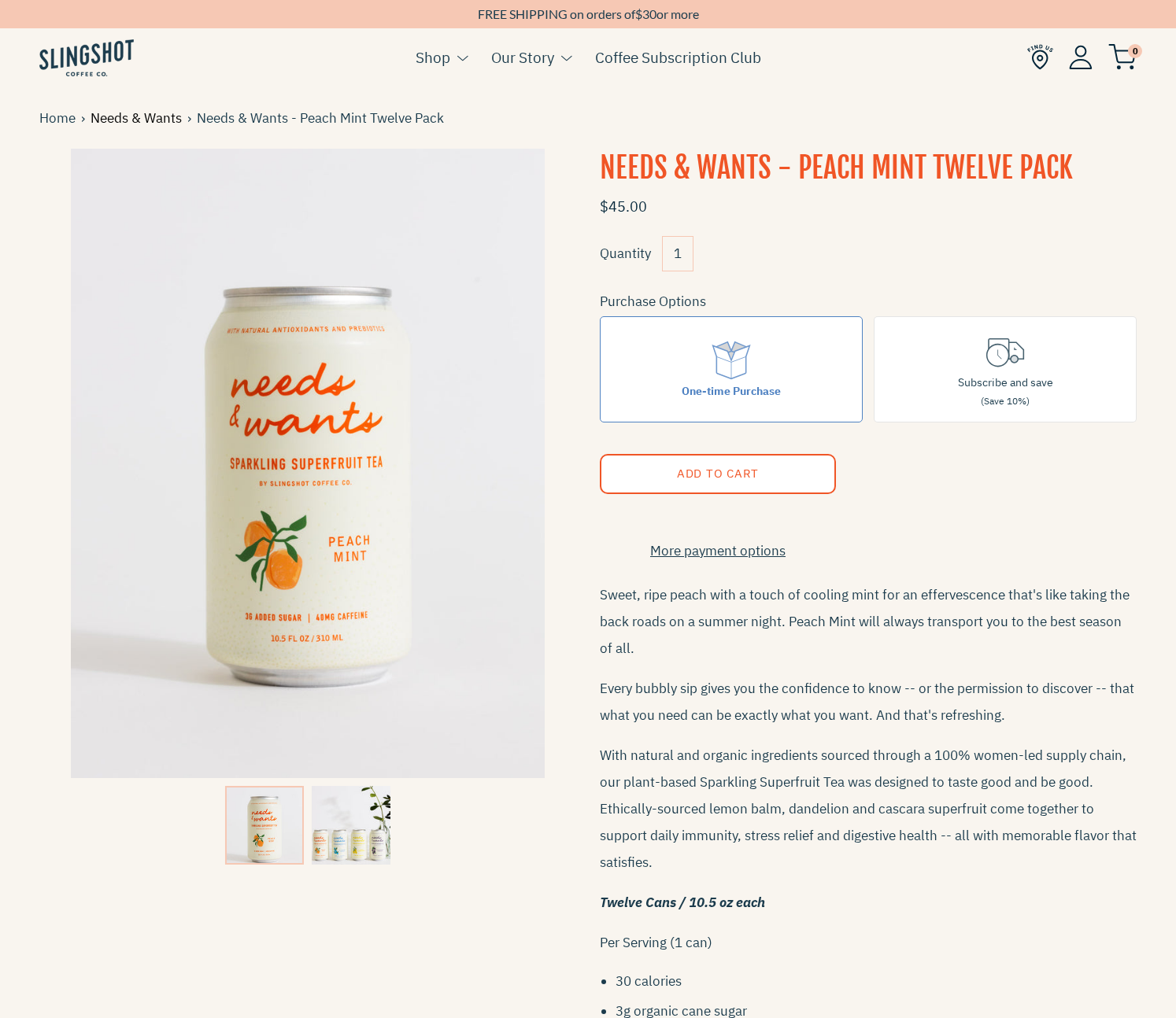
click at [144, 118] on link "Needs & Wants" at bounding box center [139, 118] width 96 height 21
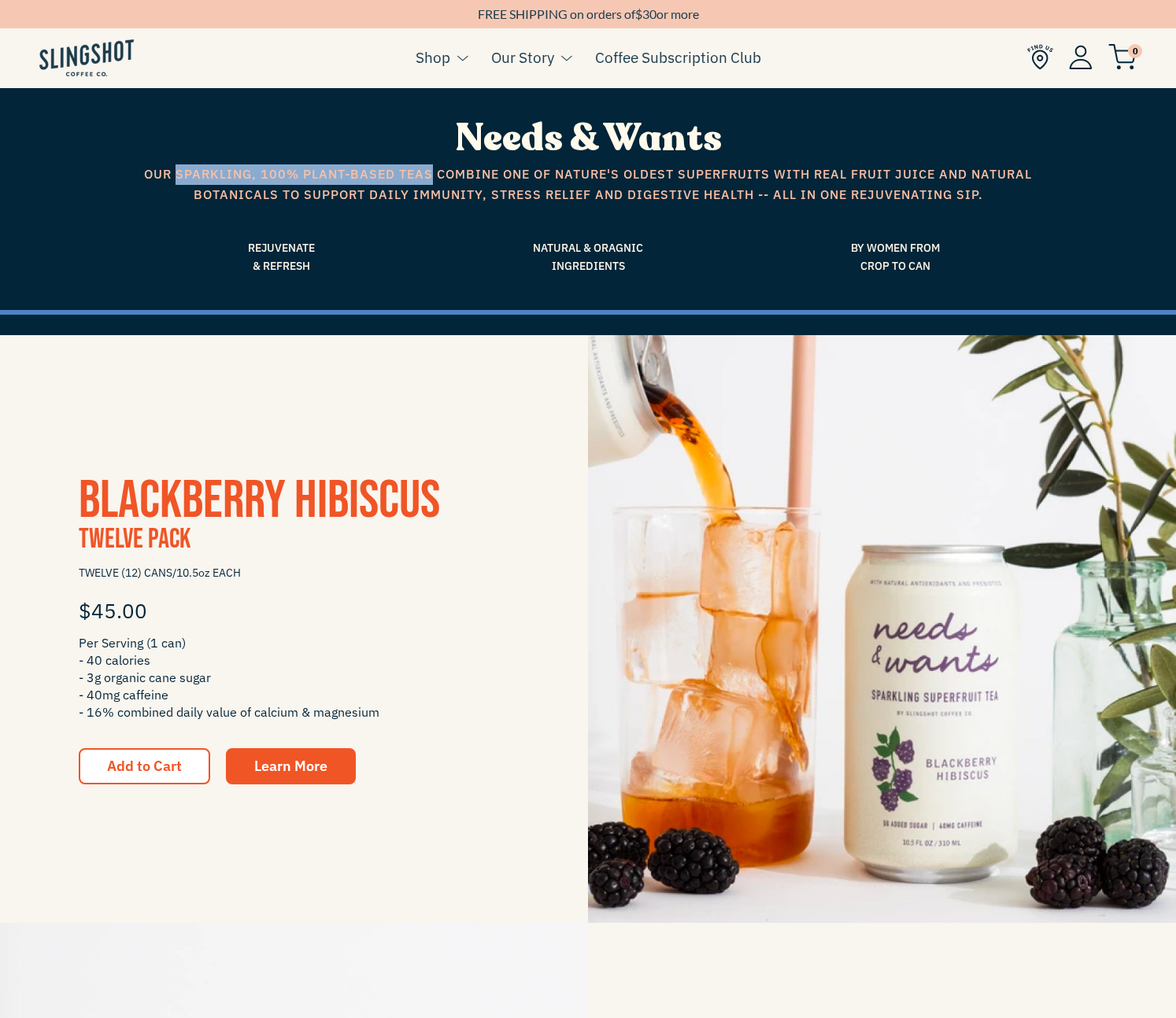
drag, startPoint x: 187, startPoint y: 172, endPoint x: 432, endPoint y: 168, distance: 245.0
click at [432, 168] on span "Our sparkling, 100% plant-based teas combine one of nature's oldest superfruits…" at bounding box center [588, 183] width 897 height 40
